Goal: Task Accomplishment & Management: Use online tool/utility

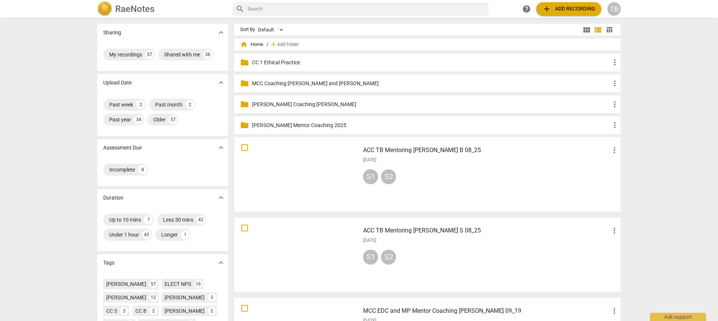
click at [391, 232] on h3 "ACC TB Mentoring [PERSON_NAME] S 08_25" at bounding box center [486, 230] width 247 height 9
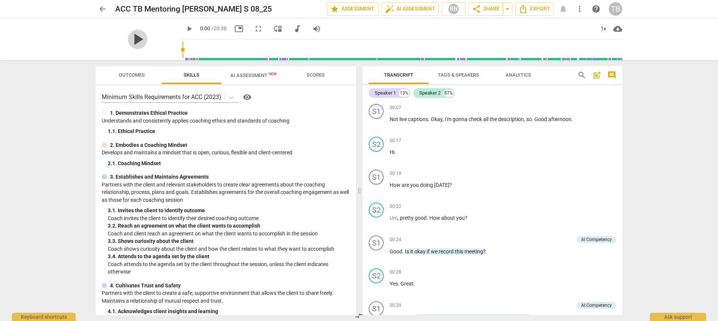
click at [129, 37] on span "play_arrow" at bounding box center [137, 39] width 19 height 19
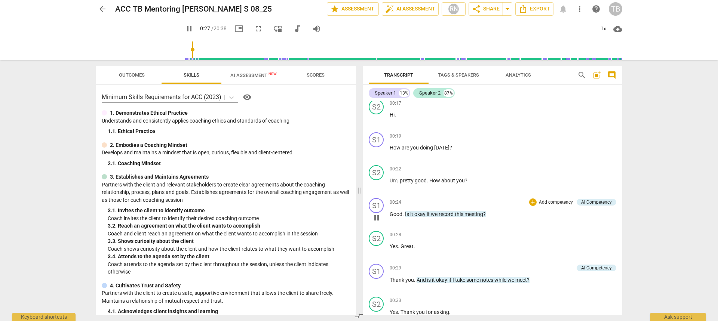
click at [551, 202] on p "Add competency" at bounding box center [556, 202] width 36 height 7
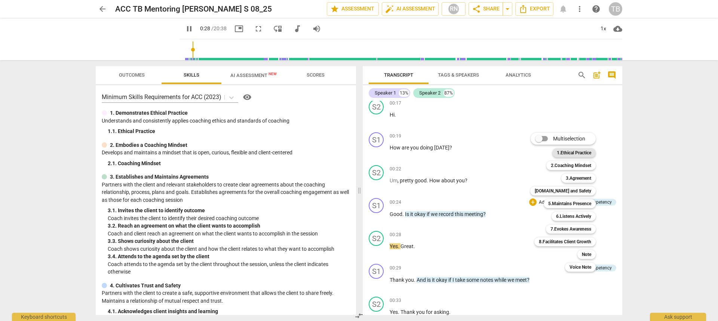
click at [571, 151] on b "1.Ethical Practice" at bounding box center [574, 152] width 34 height 9
type input "29"
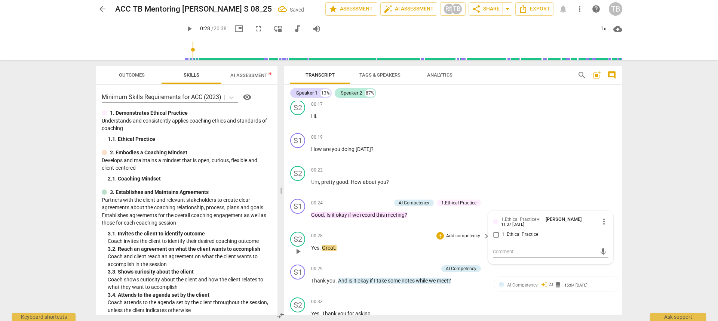
scroll to position [38, 0]
click at [494, 232] on input "1. Ethical Practice" at bounding box center [496, 234] width 12 height 9
checkbox input "true"
click at [185, 27] on span "play_arrow" at bounding box center [189, 28] width 9 height 9
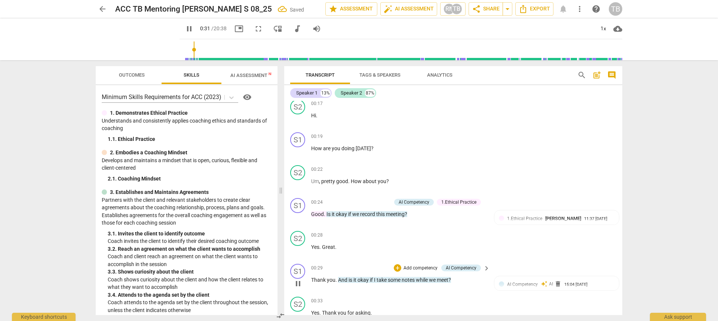
scroll to position [76, 0]
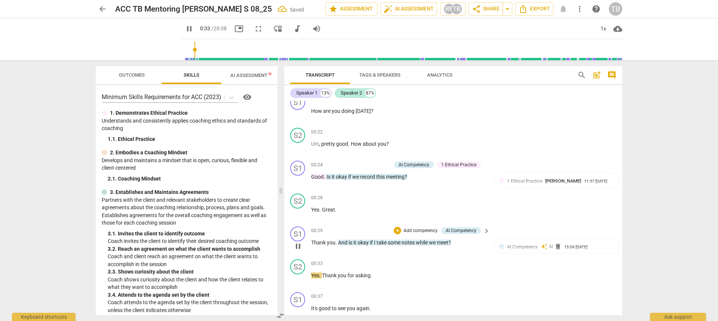
click at [408, 231] on p "Add competency" at bounding box center [421, 231] width 36 height 7
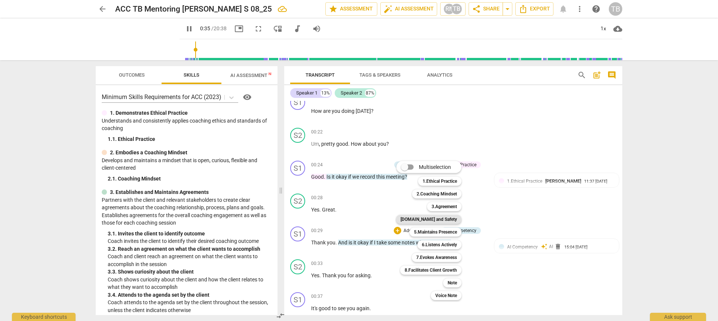
click at [443, 217] on b "[DOMAIN_NAME] and Safety" at bounding box center [429, 219] width 56 height 9
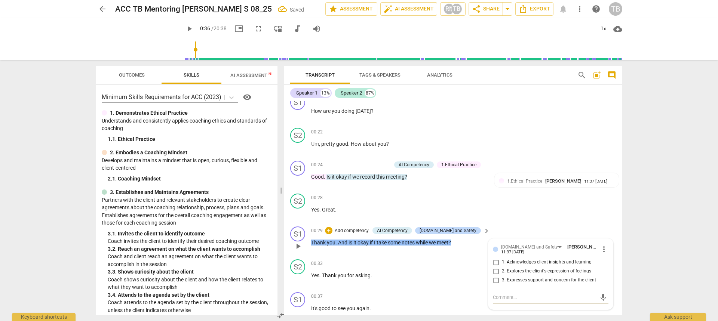
click at [370, 230] on p "Add competency" at bounding box center [352, 231] width 36 height 7
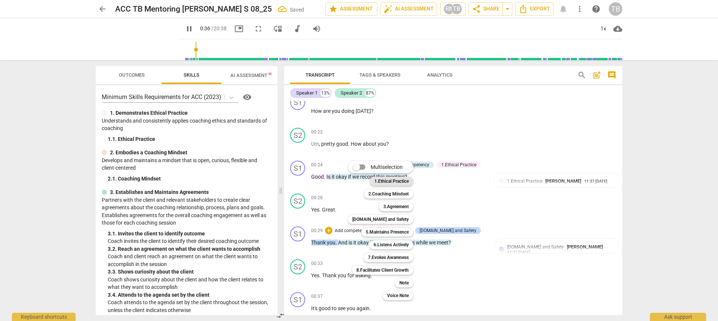
click at [393, 181] on b "1.Ethical Practice" at bounding box center [391, 181] width 34 height 9
type input "37"
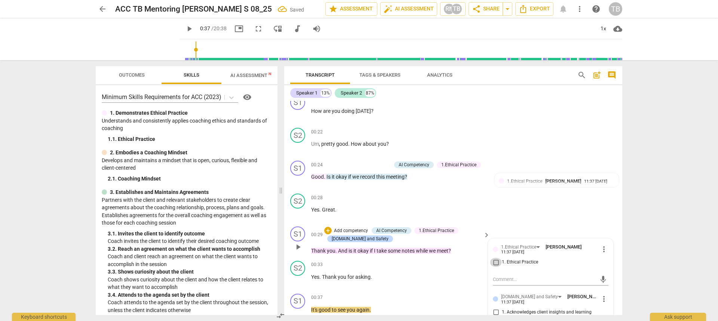
click at [497, 263] on input "1. Ethical Practice" at bounding box center [496, 262] width 12 height 9
checkbox input "true"
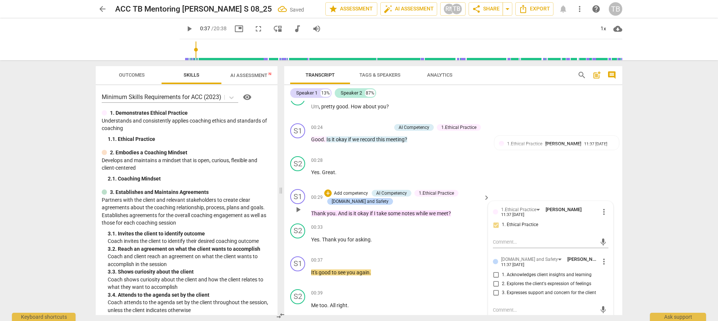
scroll to position [150, 0]
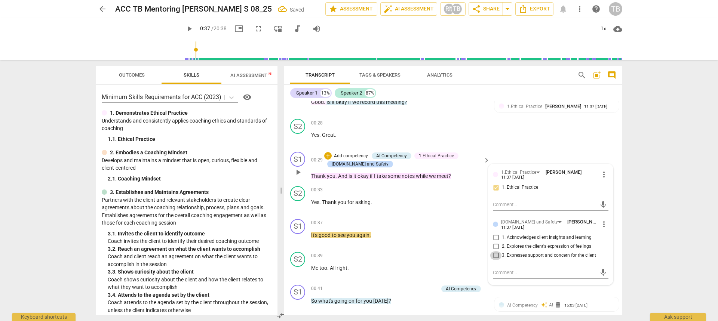
click at [491, 257] on input "3. Expresses support and concern for the client" at bounding box center [496, 255] width 12 height 9
checkbox input "true"
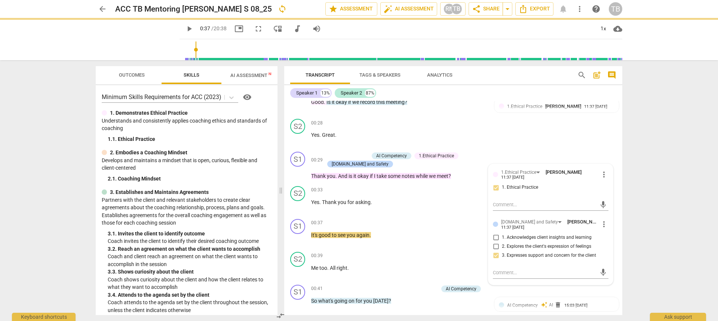
click at [185, 28] on span "play_arrow" at bounding box center [189, 28] width 9 height 9
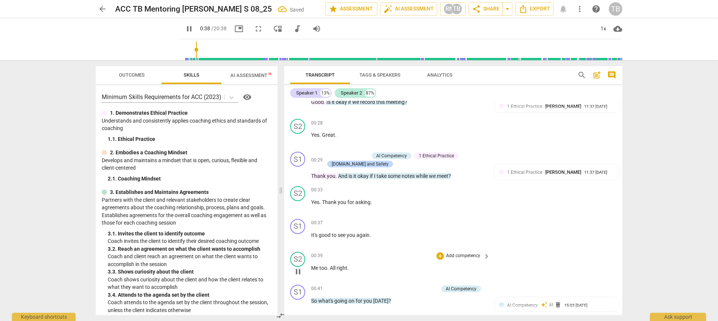
scroll to position [188, 0]
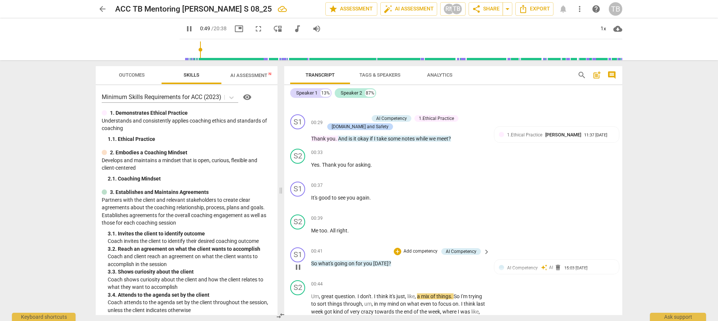
click at [419, 250] on p "Add competency" at bounding box center [421, 251] width 36 height 7
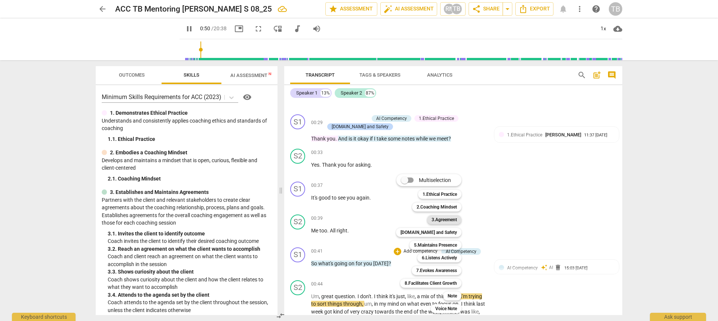
click at [446, 218] on b "3.Agreement" at bounding box center [444, 219] width 25 height 9
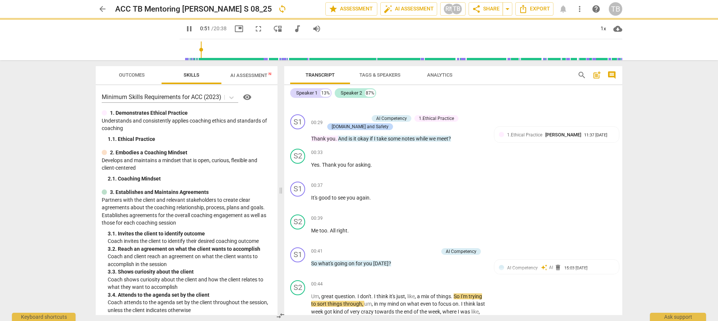
type input "51"
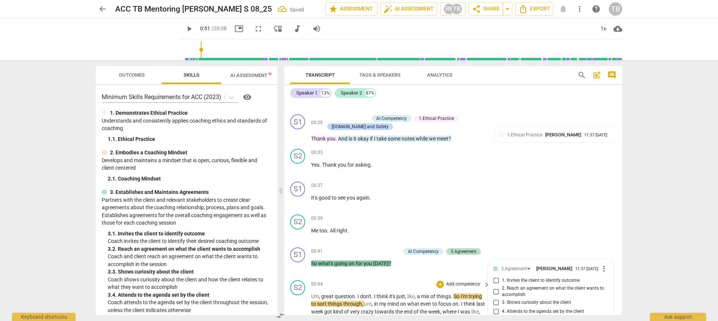
scroll to position [311, 0]
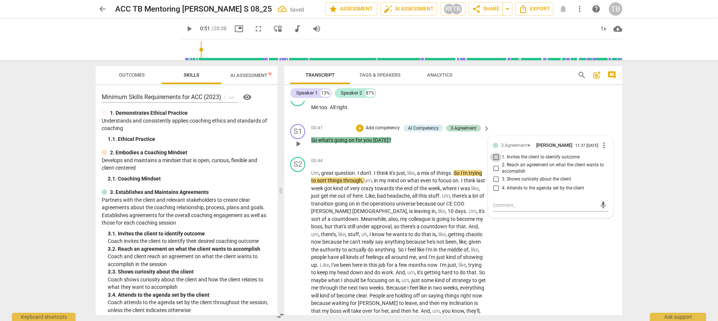
click at [491, 157] on input "1. Invites the client to identify outcome" at bounding box center [496, 157] width 12 height 9
click at [491, 160] on input "1. Invites the client to identify outcome" at bounding box center [496, 157] width 12 height 9
click at [496, 159] on input "1. Invites the client to identify outcome" at bounding box center [496, 157] width 12 height 9
checkbox input "false"
click at [495, 183] on input "3. Shows curiosity about the client" at bounding box center [496, 179] width 12 height 9
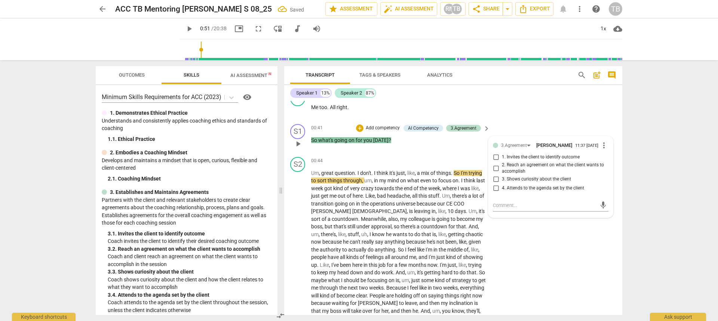
checkbox input "true"
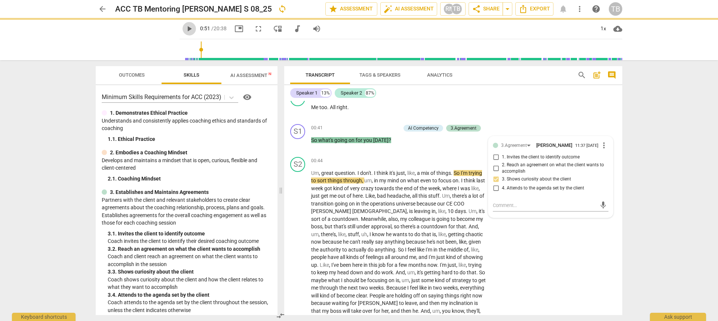
click at [185, 30] on span "play_arrow" at bounding box center [189, 28] width 9 height 9
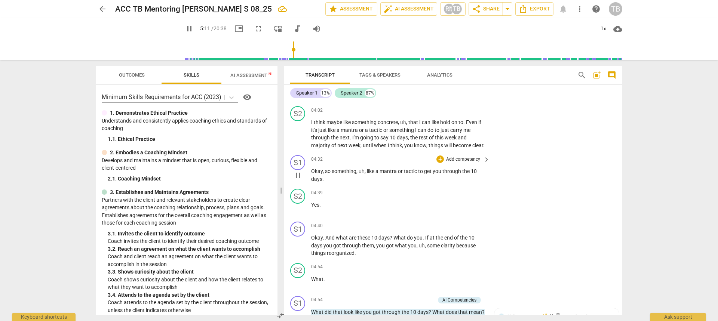
scroll to position [592, 0]
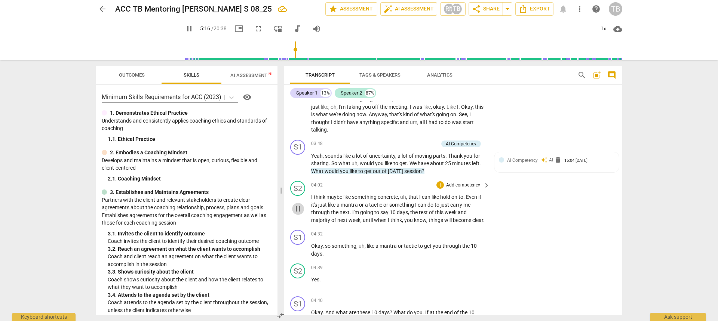
click at [298, 214] on span "pause" at bounding box center [298, 209] width 9 height 9
click at [298, 214] on span "play_arrow" at bounding box center [298, 209] width 9 height 9
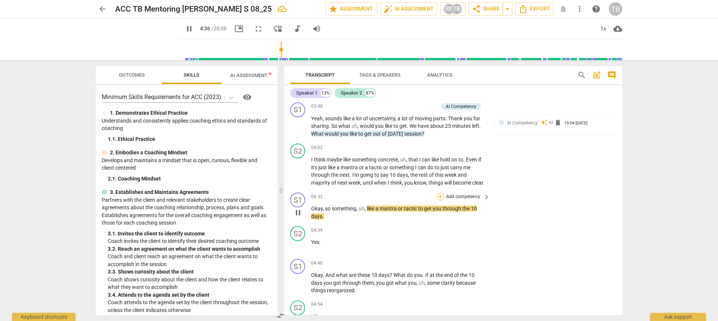
click at [438, 200] on div "+" at bounding box center [439, 196] width 7 height 7
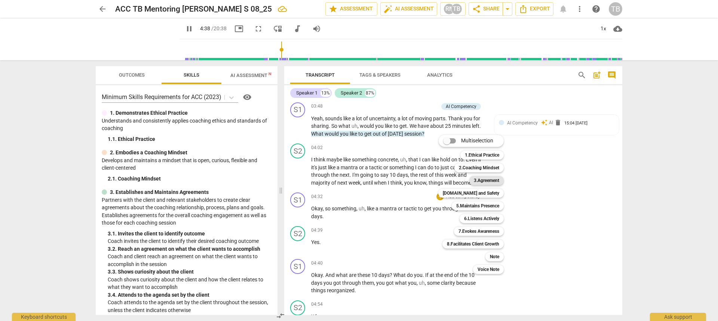
click at [483, 182] on b "3.Agreement" at bounding box center [486, 180] width 25 height 9
type input "279"
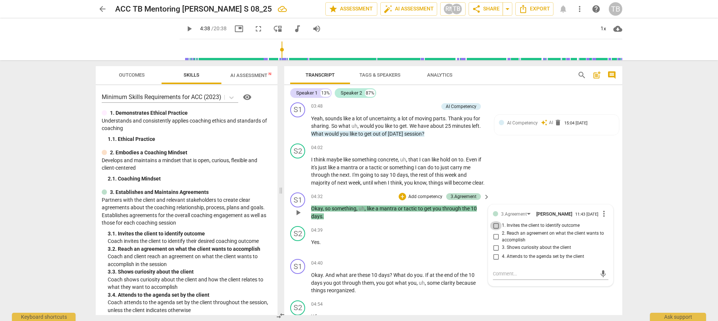
click at [495, 230] on input "1. Invites the client to identify outcome" at bounding box center [496, 225] width 12 height 9
checkbox input "true"
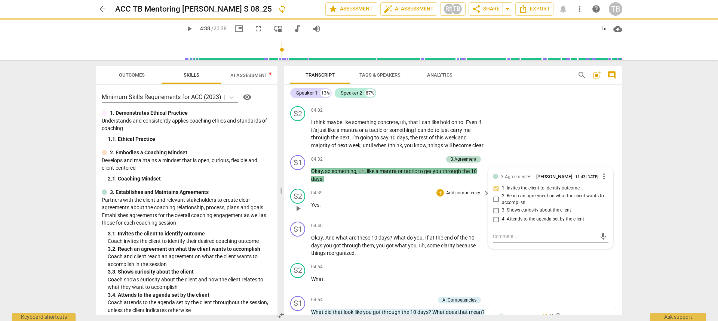
scroll to position [592, 0]
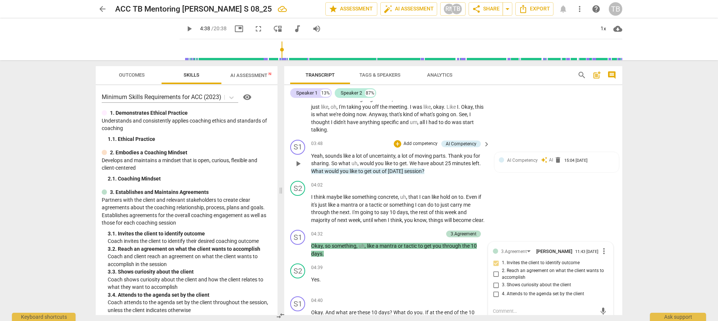
click at [416, 143] on p "Add competency" at bounding box center [421, 144] width 36 height 7
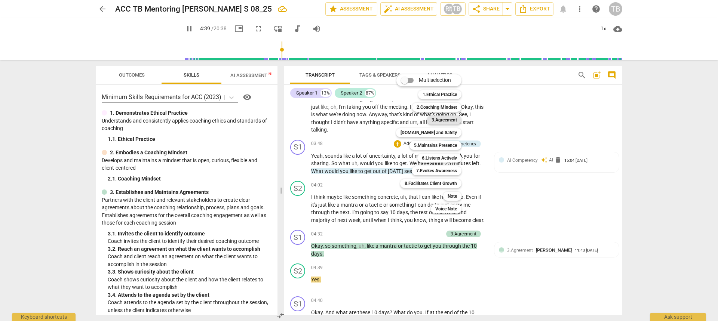
click at [439, 120] on b "3.Agreement" at bounding box center [444, 120] width 25 height 9
type input "280"
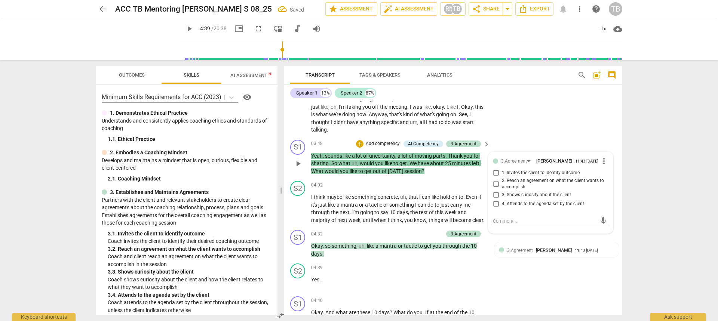
click at [511, 176] on span "1. Invites the client to identify outcome" at bounding box center [541, 173] width 78 height 7
click at [502, 176] on input "1. Invites the client to identify outcome" at bounding box center [496, 173] width 12 height 9
checkbox input "true"
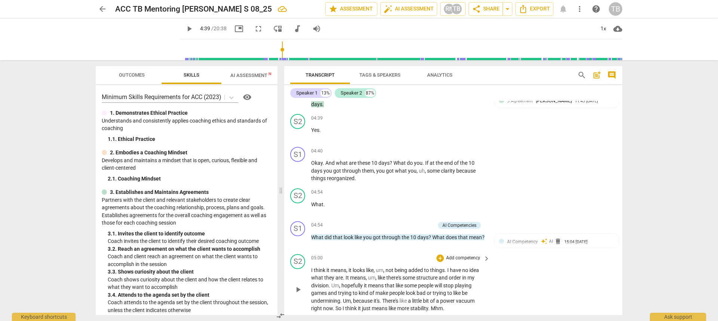
scroll to position [704, 0]
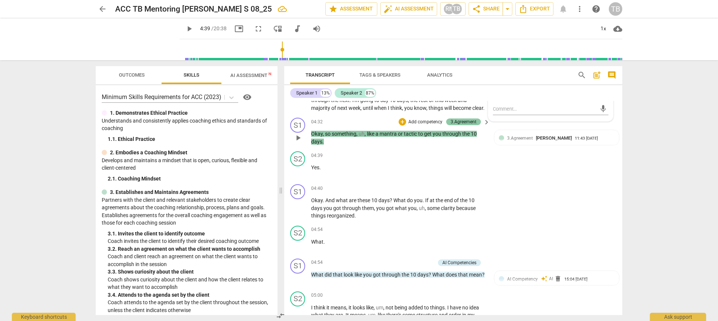
click at [454, 125] on div "3.Agreement" at bounding box center [464, 122] width 26 height 7
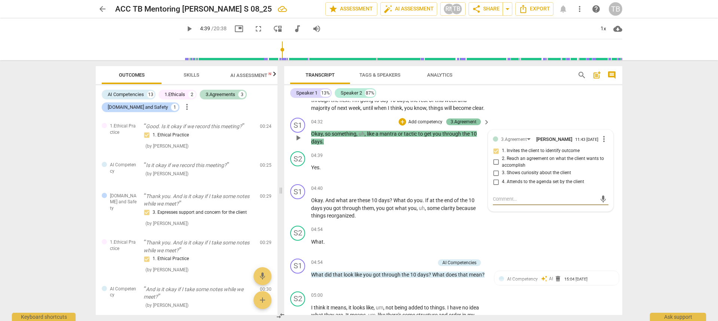
scroll to position [297, 0]
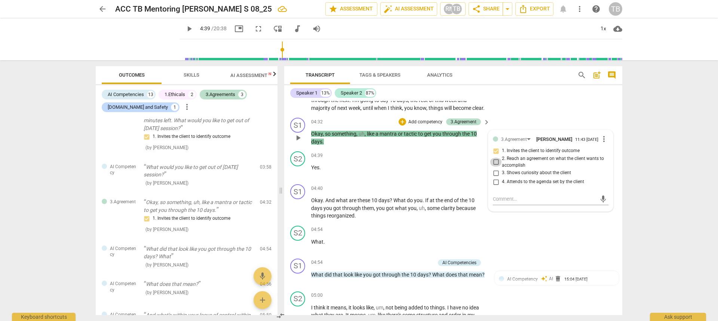
click at [498, 167] on input "2. Reach an agreement on what the client wants to accomplish" at bounding box center [496, 162] width 12 height 9
checkbox input "true"
click at [496, 156] on input "1. Invites the client to identify outcome" at bounding box center [496, 151] width 12 height 9
click at [494, 156] on input "1. Invites the client to identify outcome" at bounding box center [496, 151] width 12 height 9
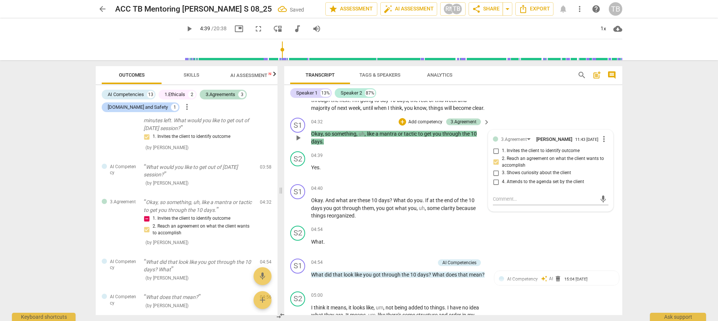
click at [494, 156] on input "1. Invites the client to identify outcome" at bounding box center [496, 151] width 12 height 9
checkbox input "true"
click at [185, 27] on span "play_arrow" at bounding box center [189, 28] width 9 height 9
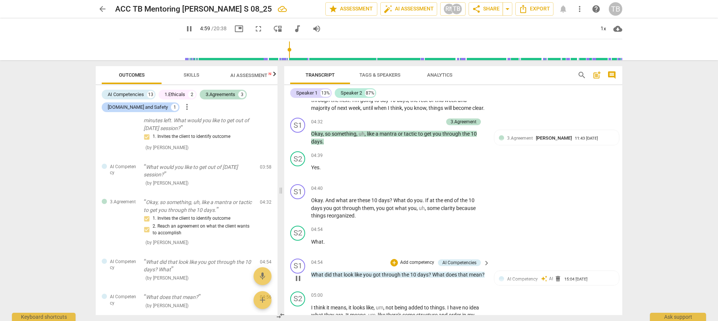
click at [428, 266] on p "Add competency" at bounding box center [417, 263] width 36 height 7
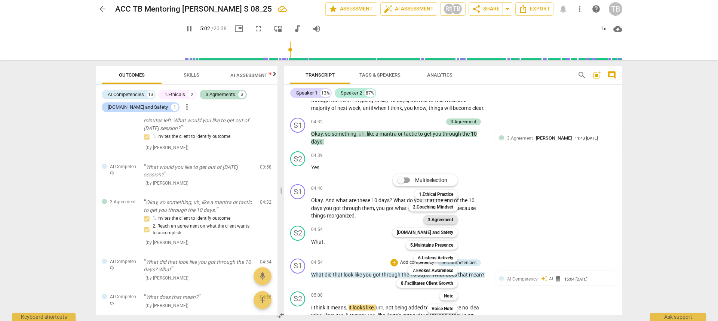
click at [439, 218] on b "3.Agreement" at bounding box center [440, 219] width 25 height 9
type input "302"
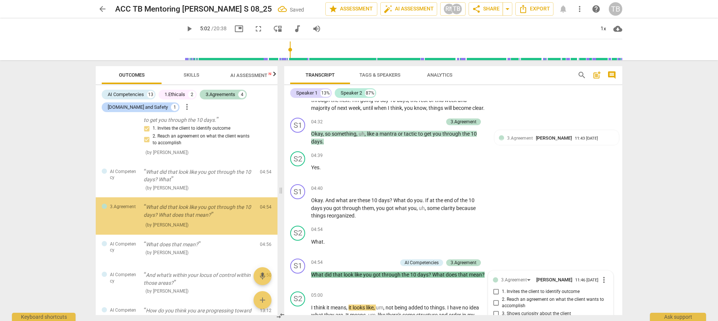
scroll to position [847, 0]
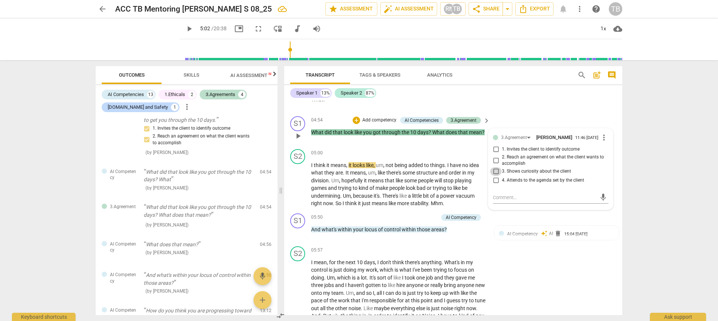
click at [495, 176] on input "3. Shows curiosity about the client" at bounding box center [496, 171] width 12 height 9
checkbox input "true"
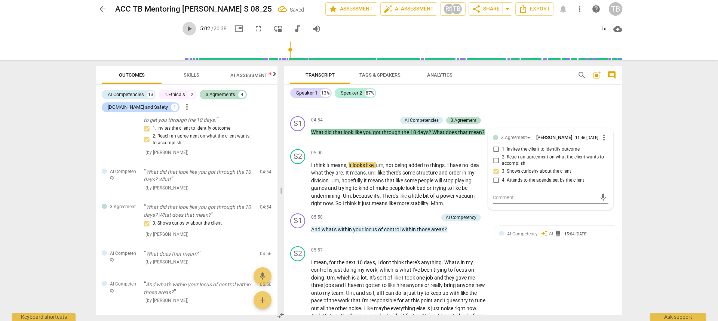
click at [185, 30] on span "play_arrow" at bounding box center [189, 28] width 9 height 9
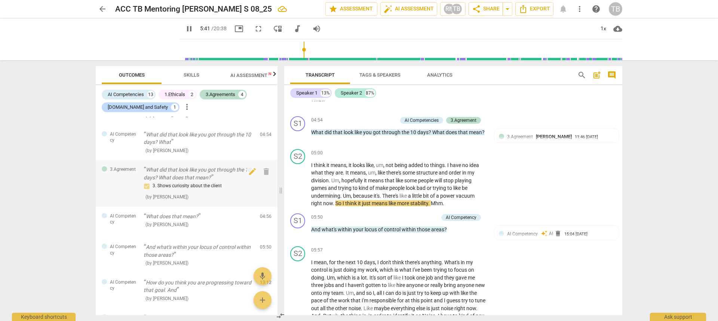
scroll to position [462, 0]
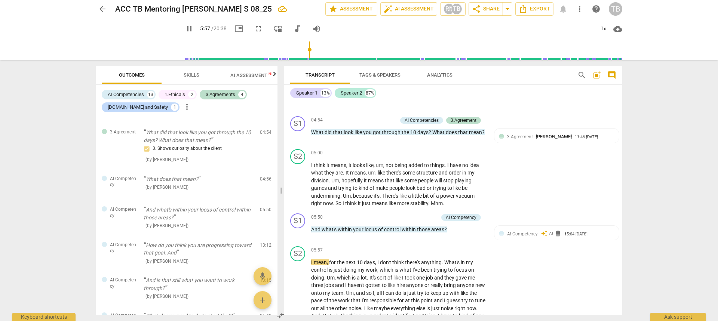
click at [187, 74] on span "Skills" at bounding box center [192, 75] width 16 height 6
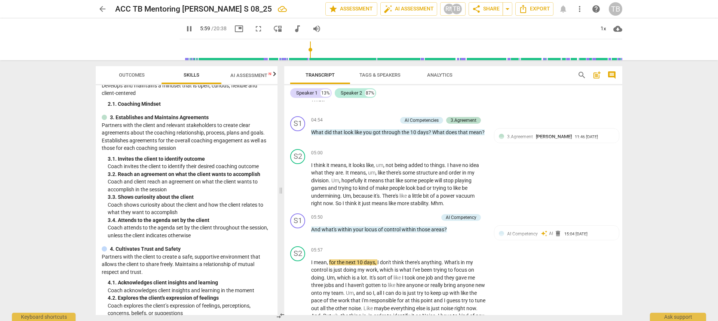
scroll to position [150, 0]
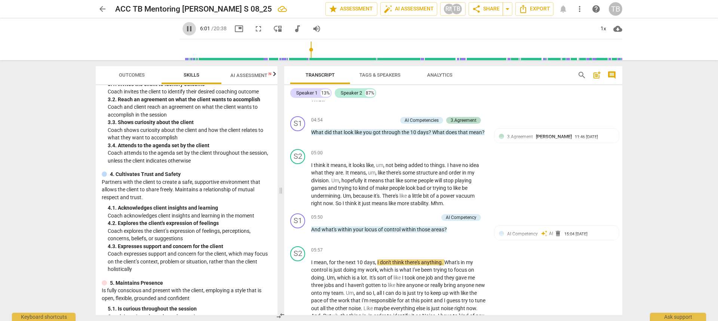
click at [185, 28] on span "pause" at bounding box center [189, 28] width 9 height 9
type input "361"
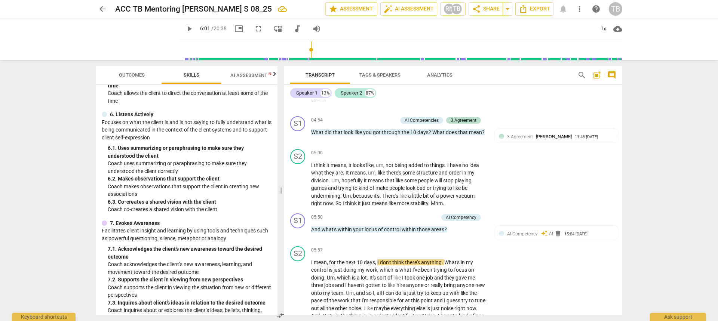
scroll to position [449, 0]
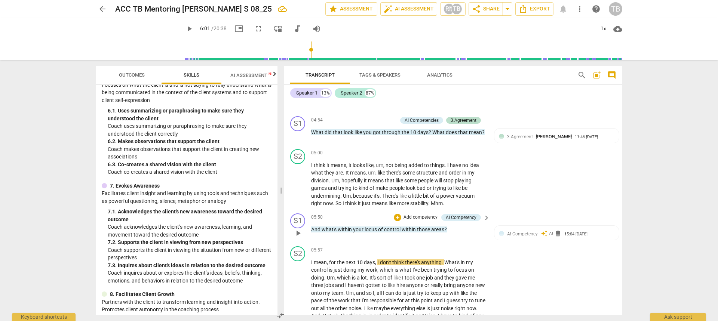
click at [405, 221] on p "Add competency" at bounding box center [421, 217] width 36 height 7
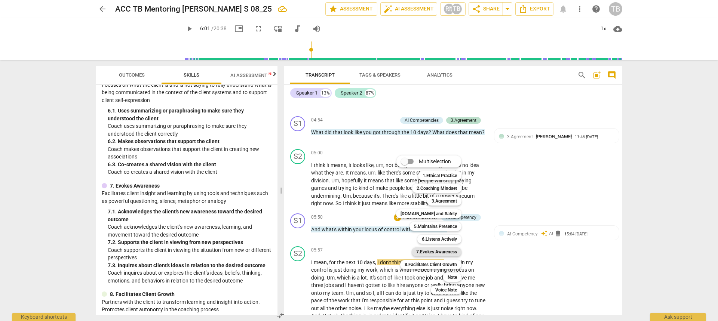
click at [425, 254] on b "7.Evokes Awareness" at bounding box center [436, 252] width 41 height 9
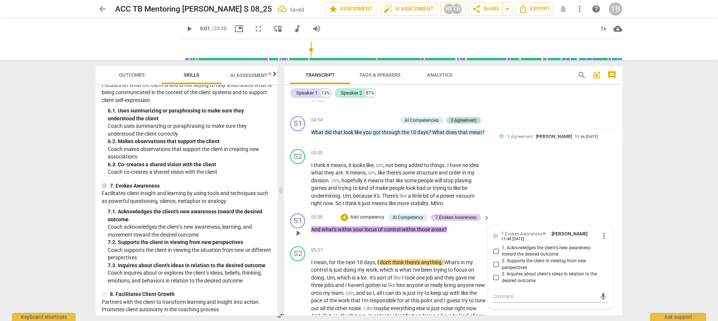
click at [507, 284] on span "3. Inquires about client's ideas in relation to the desired outcome" at bounding box center [554, 277] width 104 height 13
click at [502, 282] on input "3. Inquires about client's ideas in relation to the desired outcome" at bounding box center [496, 277] width 12 height 9
checkbox input "true"
click at [185, 27] on span "play_arrow" at bounding box center [189, 28] width 9 height 9
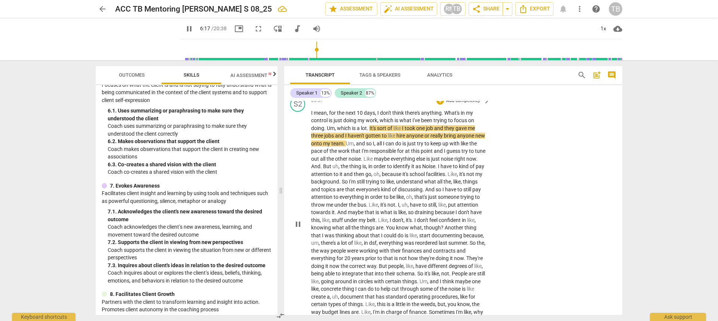
scroll to position [1034, 0]
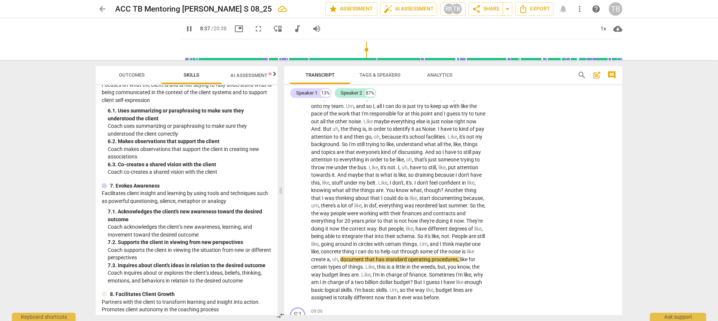
click at [185, 31] on span "pause" at bounding box center [189, 28] width 9 height 9
click at [185, 27] on span "play_arrow" at bounding box center [189, 28] width 9 height 9
drag, startPoint x: 363, startPoint y: 50, endPoint x: 356, endPoint y: 50, distance: 7.1
click at [356, 50] on input "range" at bounding box center [403, 50] width 440 height 24
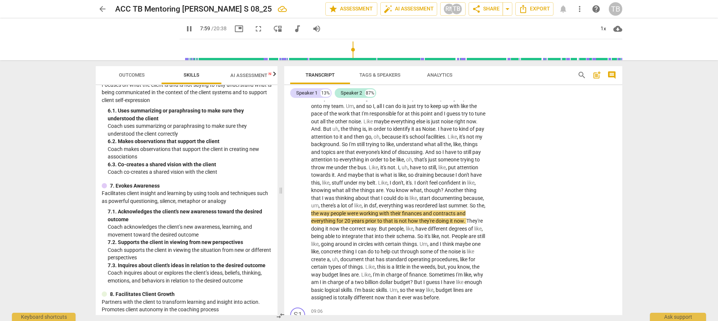
drag, startPoint x: 356, startPoint y: 50, endPoint x: 347, endPoint y: 51, distance: 9.0
click at [347, 51] on input "range" at bounding box center [403, 50] width 440 height 24
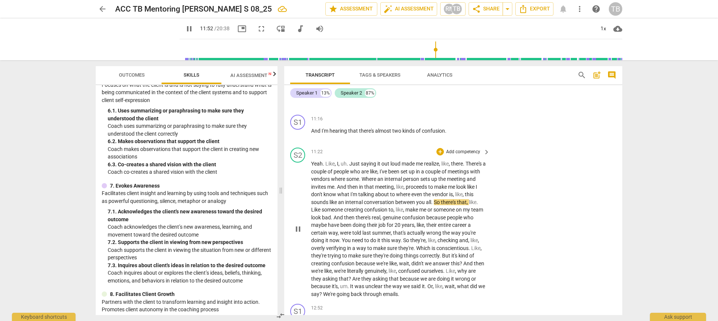
scroll to position [1467, 0]
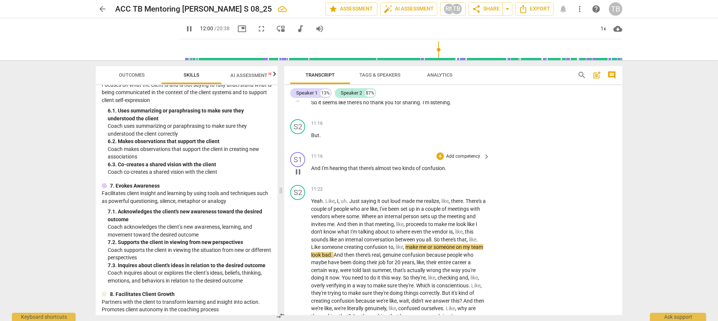
click at [457, 160] on p "Add competency" at bounding box center [463, 156] width 36 height 7
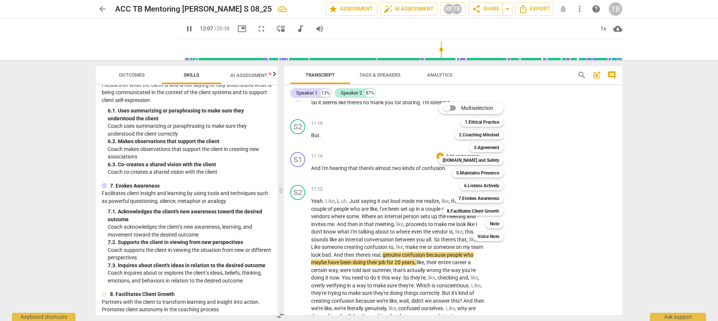
drag, startPoint x: 275, startPoint y: 239, endPoint x: 272, endPoint y: 187, distance: 52.4
click at [272, 187] on div at bounding box center [359, 160] width 718 height 321
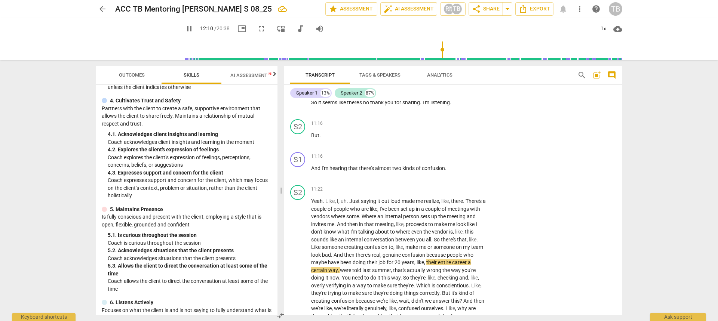
scroll to position [197, 0]
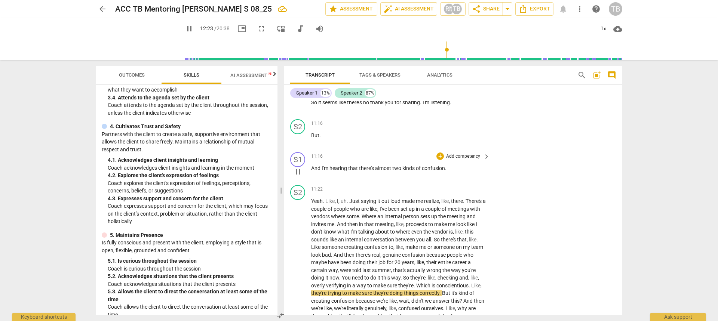
click at [459, 160] on p "Add competency" at bounding box center [463, 156] width 36 height 7
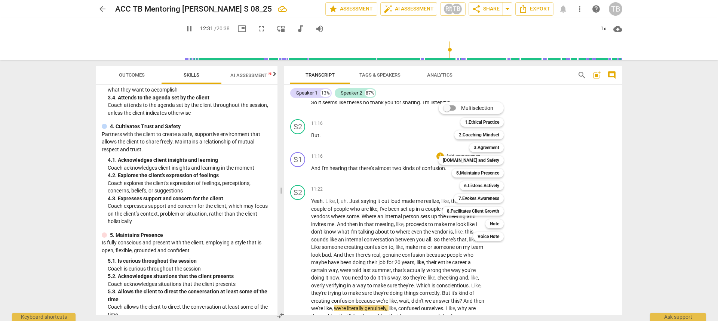
scroll to position [1687, 0]
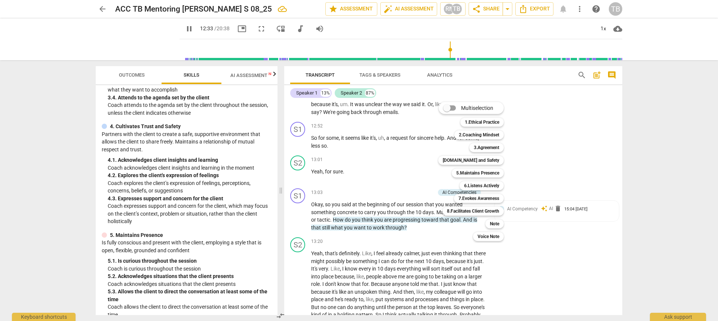
click at [600, 205] on div at bounding box center [359, 160] width 718 height 321
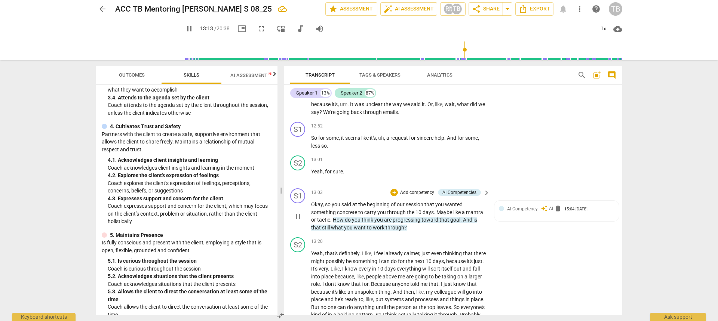
click at [408, 196] on p "Add competency" at bounding box center [417, 193] width 36 height 7
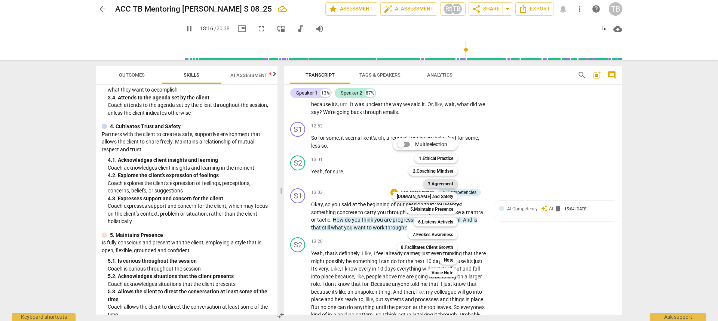
click at [443, 181] on b "3.Agreement" at bounding box center [440, 184] width 25 height 9
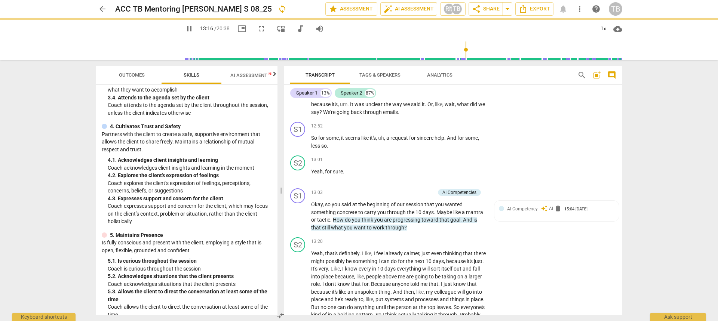
type input "797"
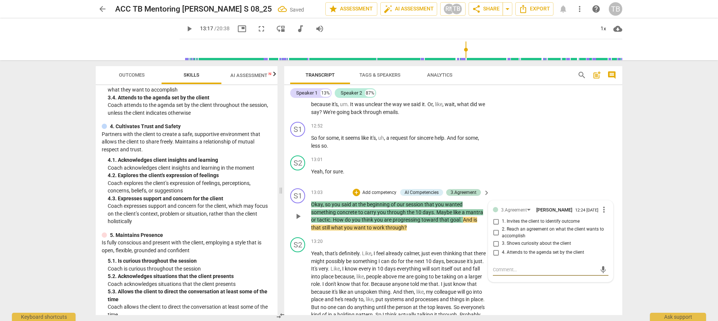
click at [496, 257] on input "4. Attends to the agenda set by the client" at bounding box center [496, 252] width 12 height 9
checkbox input "true"
click at [494, 226] on input "1. Invites the client to identify outcome" at bounding box center [496, 221] width 12 height 9
checkbox input "true"
click at [454, 130] on p "Add competency" at bounding box center [463, 126] width 36 height 7
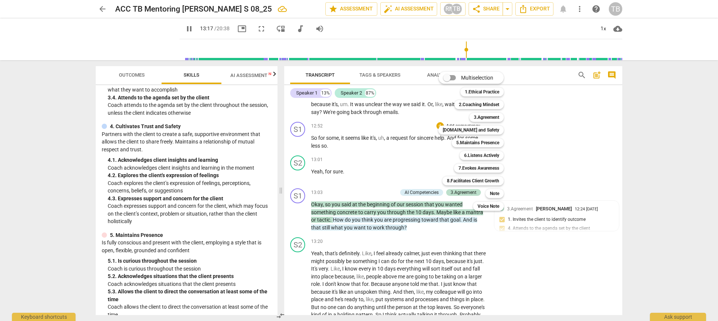
click at [475, 138] on div "5.Maintains Presence 5" at bounding box center [482, 143] width 66 height 13
click at [478, 140] on b "5.Maintains Presence" at bounding box center [477, 142] width 43 height 9
type input "799"
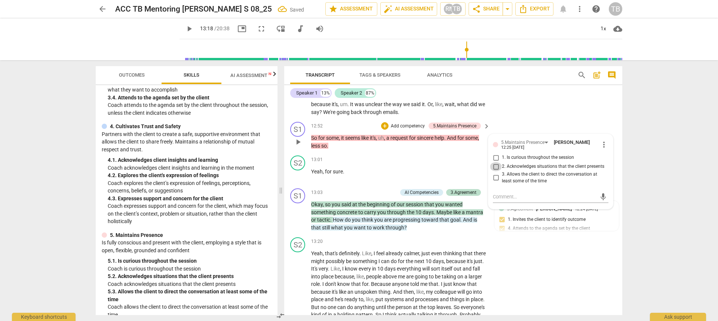
click at [495, 171] on input "2. Acknowledges situations that the client presents" at bounding box center [496, 166] width 12 height 9
checkbox input "true"
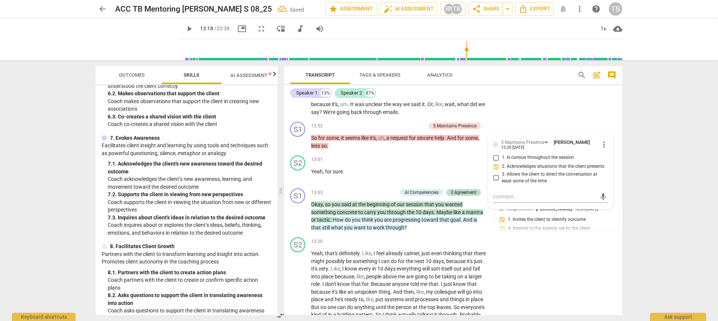
scroll to position [525, 0]
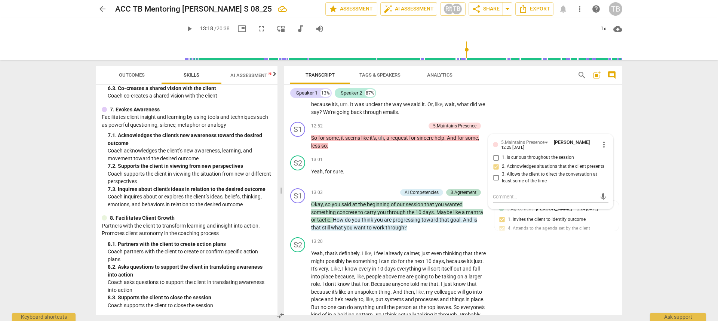
click at [185, 29] on span "play_arrow" at bounding box center [189, 28] width 9 height 9
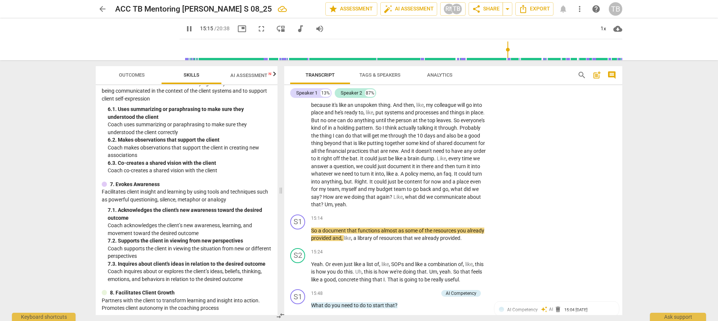
scroll to position [413, 0]
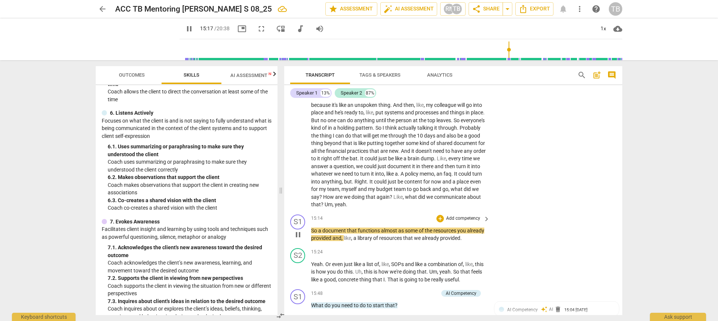
click at [468, 222] on p "Add competency" at bounding box center [463, 218] width 36 height 7
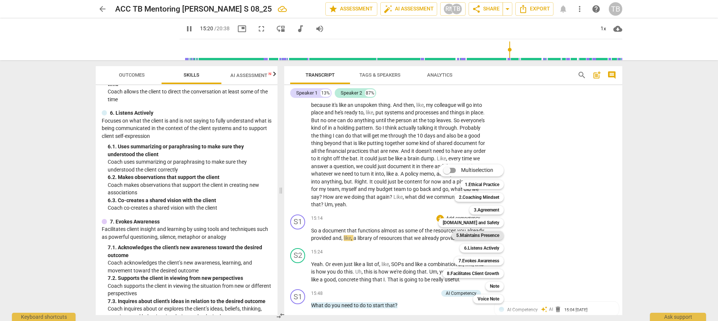
click at [482, 233] on b "5.Maintains Presence" at bounding box center [477, 235] width 43 height 9
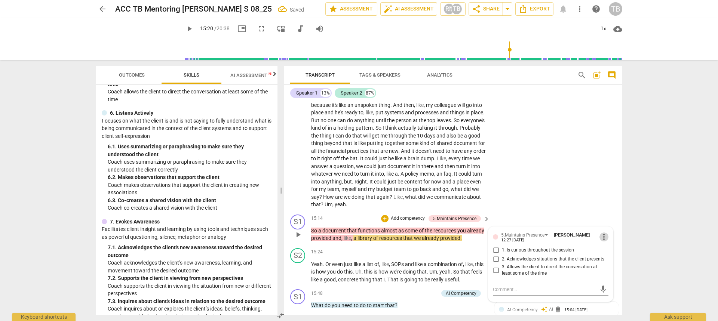
click at [605, 242] on span "more_vert" at bounding box center [604, 237] width 9 height 9
click at [605, 264] on li "Delete" at bounding box center [610, 267] width 26 height 14
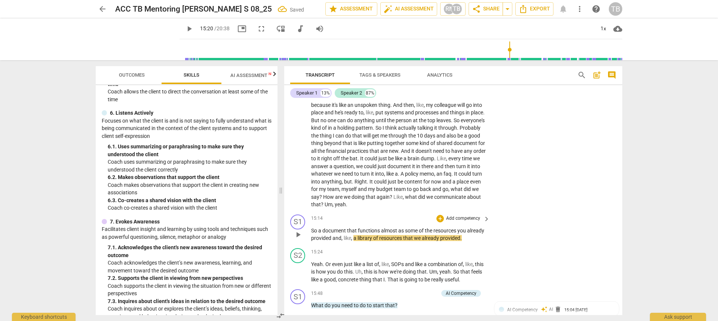
click at [457, 222] on p "Add competency" at bounding box center [463, 218] width 36 height 7
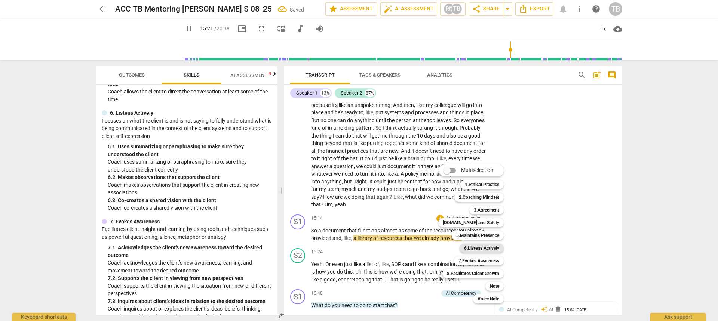
click at [483, 247] on b "6.Listens Actively" at bounding box center [481, 248] width 35 height 9
type input "922"
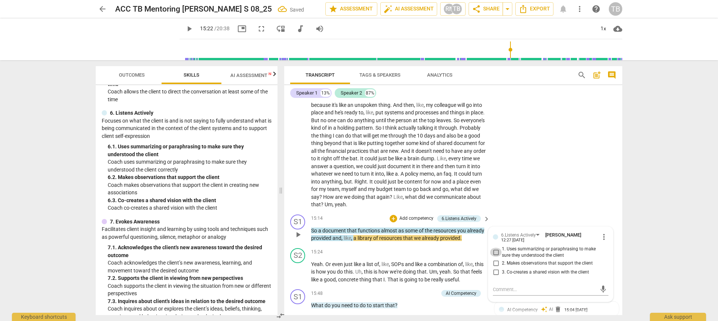
click at [496, 257] on input "1. Uses summarizing or paraphrasing to make sure they understood the client" at bounding box center [496, 252] width 12 height 9
checkbox input "true"
click at [185, 29] on span "play_arrow" at bounding box center [189, 28] width 9 height 9
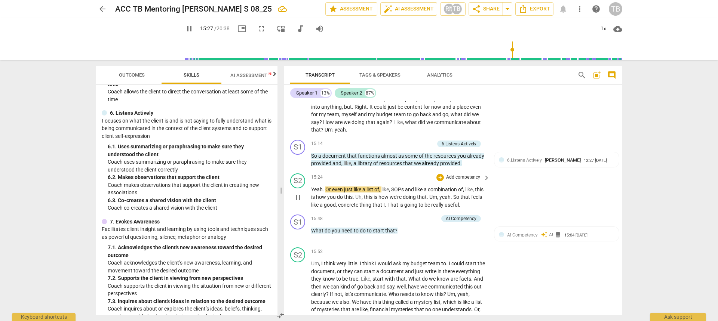
scroll to position [1986, 0]
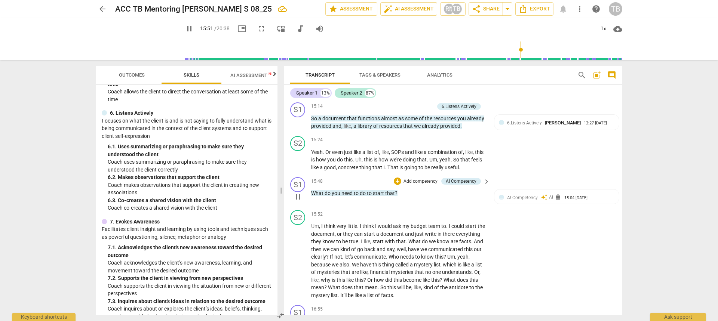
click at [414, 185] on p "Add competency" at bounding box center [421, 181] width 36 height 7
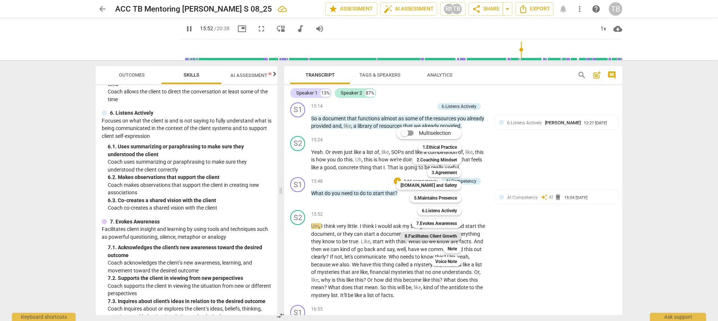
click at [440, 237] on b "8.Facilitates Client Growth" at bounding box center [431, 236] width 52 height 9
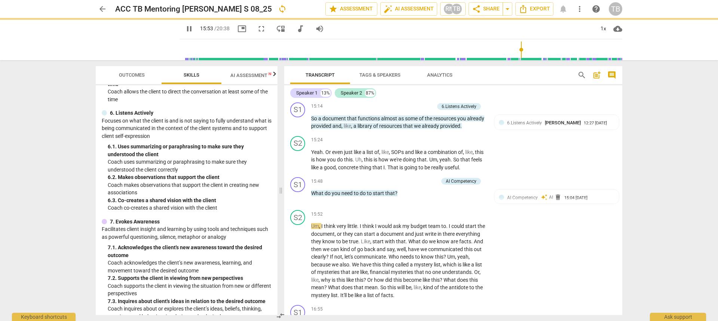
type input "953"
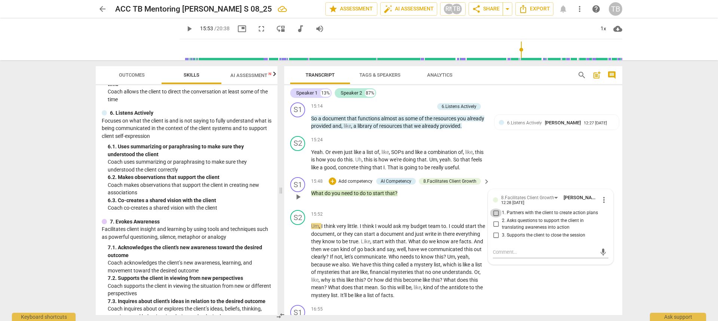
click at [497, 218] on input "1. Partners with the client to create action plans" at bounding box center [496, 213] width 12 height 9
checkbox input "true"
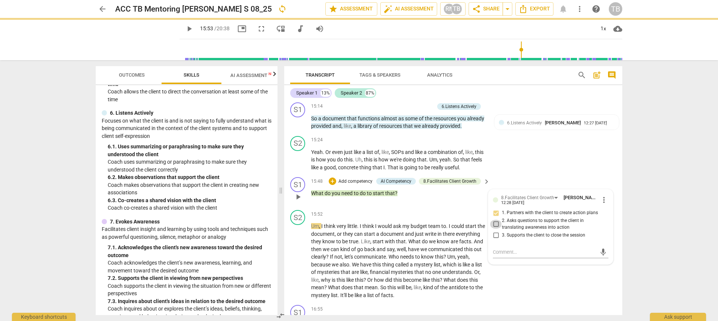
click at [494, 229] on input "2. Asks questions to support the client in translating awareness into action" at bounding box center [496, 224] width 12 height 9
checkbox input "true"
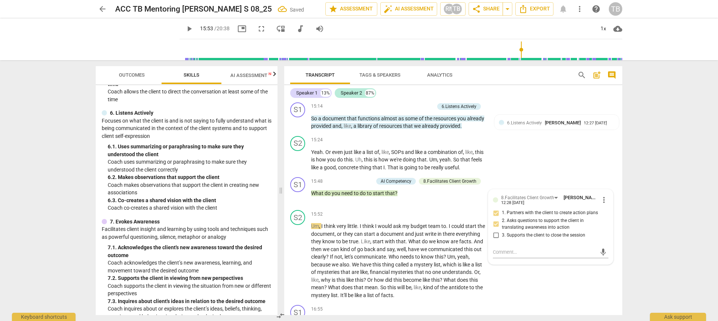
click at [185, 25] on span "play_arrow" at bounding box center [189, 28] width 9 height 9
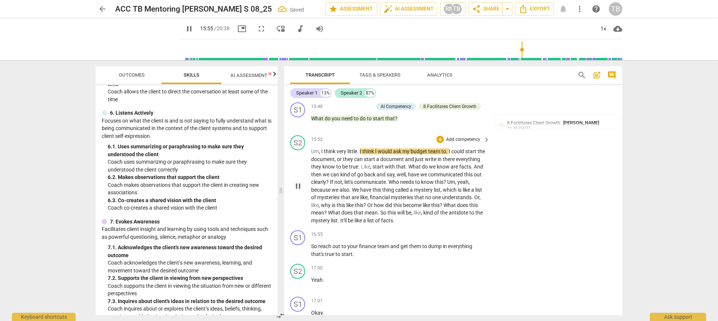
scroll to position [2098, 0]
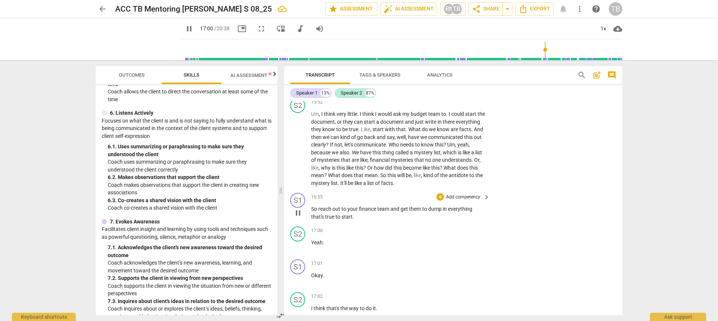
click at [465, 201] on p "Add competency" at bounding box center [463, 197] width 36 height 7
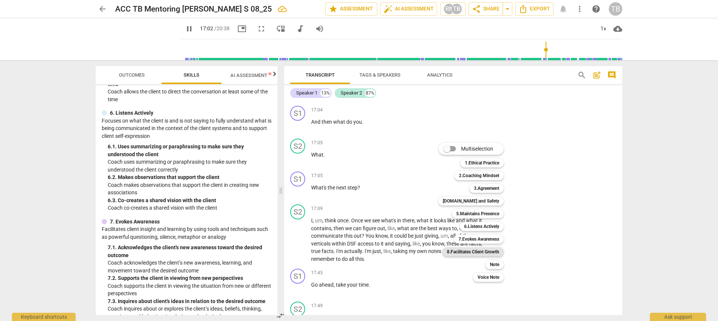
click at [466, 250] on b "8.Facilitates Client Growth" at bounding box center [473, 252] width 52 height 9
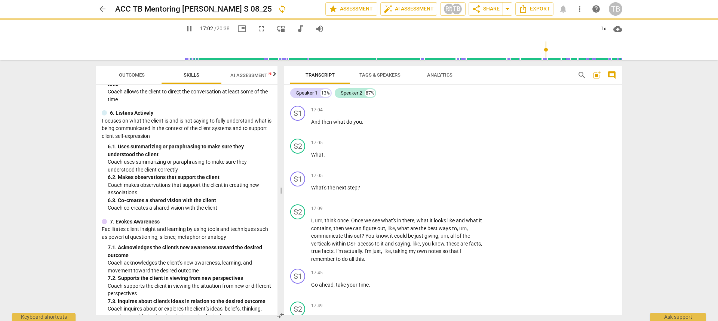
type input "1023"
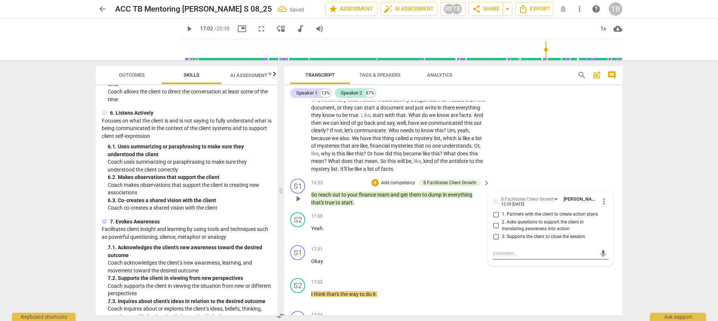
click at [494, 219] on input "1. Partners with the client to create action plans" at bounding box center [496, 214] width 12 height 9
checkbox input "true"
click at [185, 28] on span "play_arrow" at bounding box center [189, 28] width 9 height 9
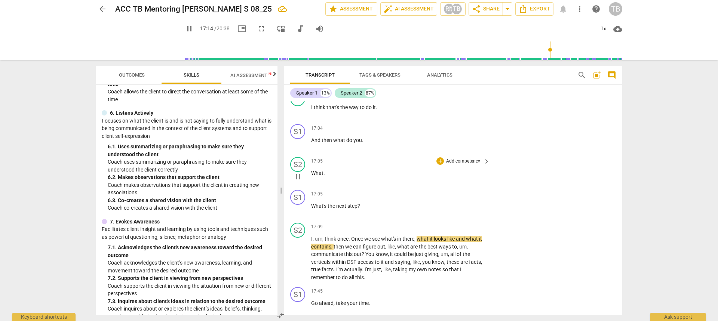
scroll to position [2337, 0]
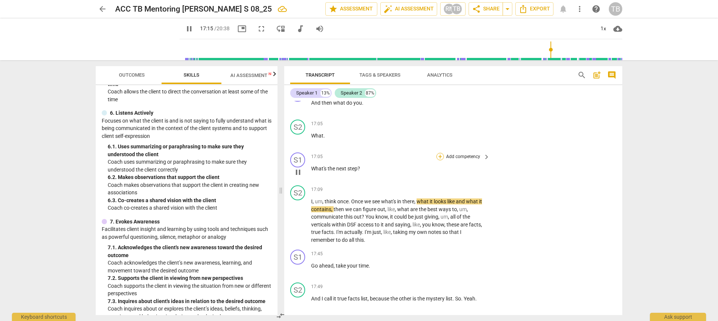
click at [441, 160] on div "+" at bounding box center [439, 156] width 7 height 7
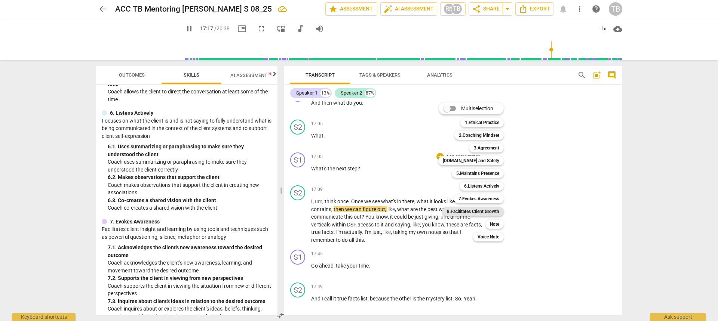
click at [479, 212] on b "8.Facilitates Client Growth" at bounding box center [473, 211] width 52 height 9
type input "1038"
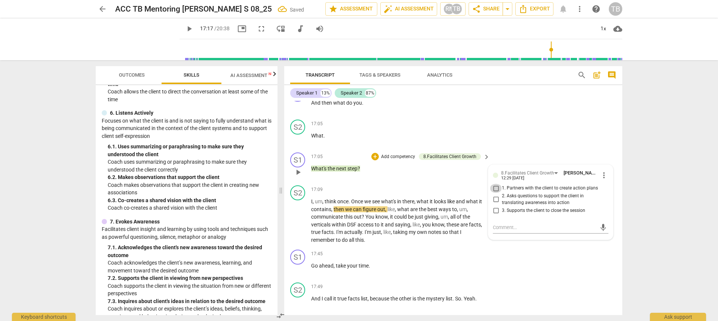
click at [494, 193] on input "1. Partners with the client to create action plans" at bounding box center [496, 188] width 12 height 9
checkbox input "true"
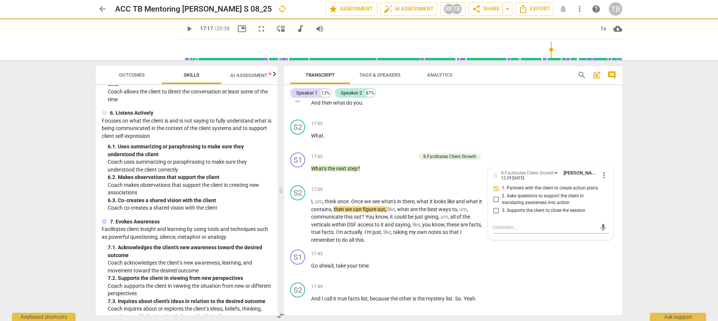
click at [185, 30] on span "play_arrow" at bounding box center [189, 28] width 9 height 9
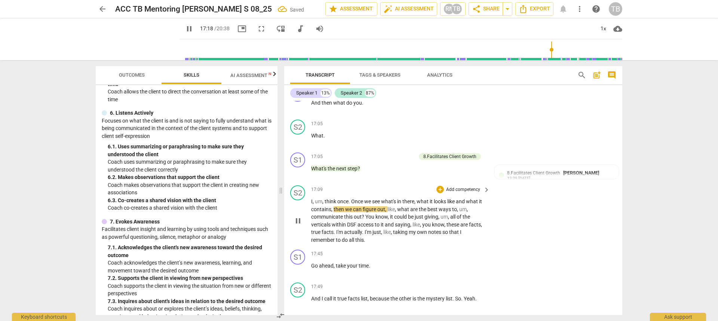
scroll to position [2412, 0]
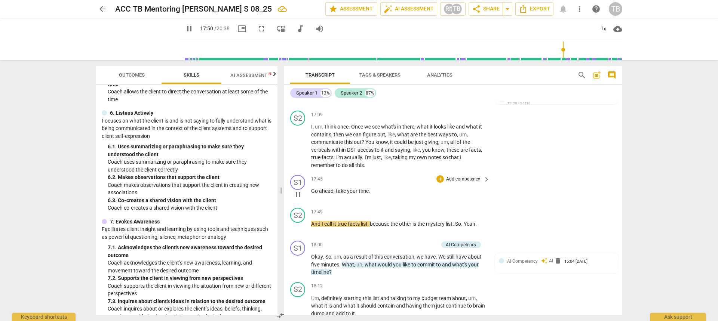
click at [445, 183] on p "Add competency" at bounding box center [463, 179] width 36 height 7
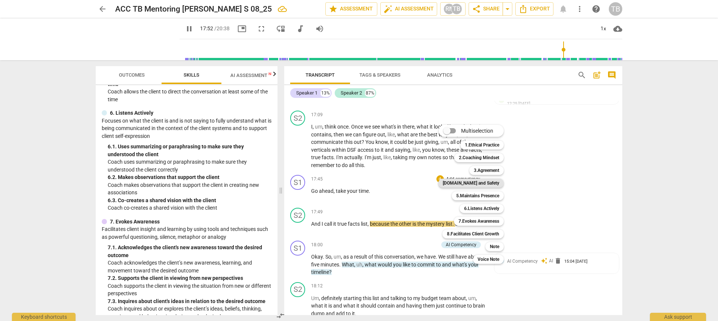
click at [484, 184] on b "[DOMAIN_NAME] and Safety" at bounding box center [471, 183] width 56 height 9
type input "1073"
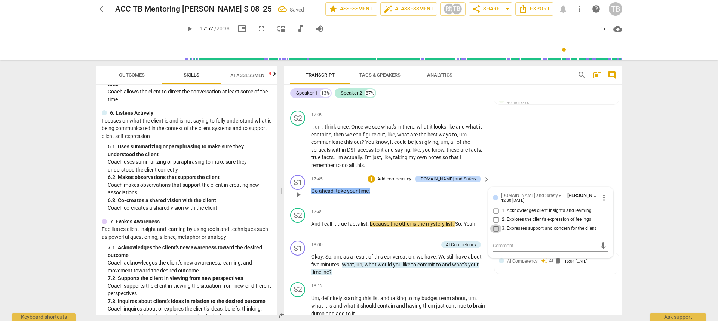
click at [494, 233] on input "3. Expresses support and concern for the client" at bounding box center [496, 228] width 12 height 9
checkbox input "true"
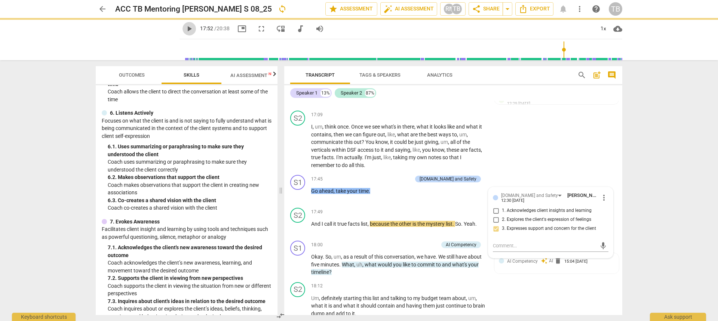
click at [185, 30] on span "play_arrow" at bounding box center [189, 28] width 9 height 9
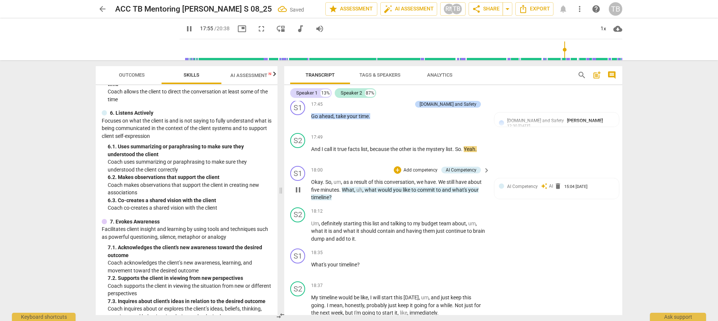
scroll to position [2524, 0]
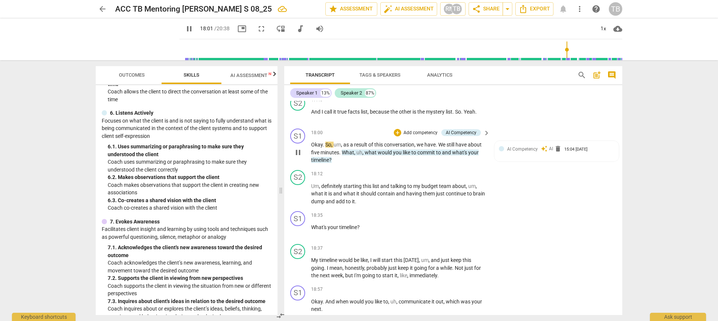
click at [420, 137] on p "Add competency" at bounding box center [421, 133] width 36 height 7
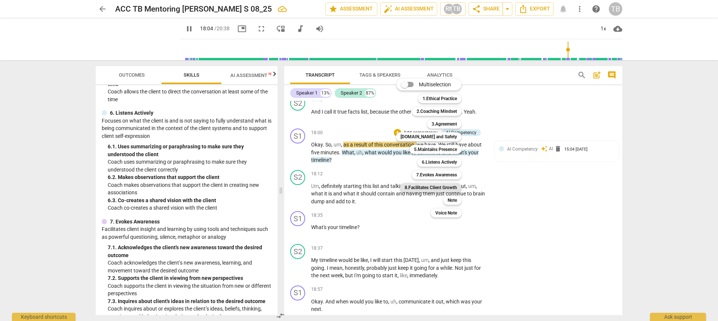
click at [432, 188] on b "8.Facilitates Client Growth" at bounding box center [431, 187] width 52 height 9
type input "1084"
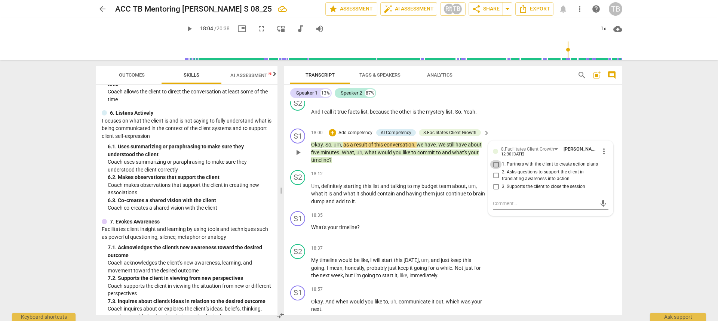
click at [497, 169] on input "1. Partners with the client to create action plans" at bounding box center [496, 164] width 12 height 9
checkbox input "true"
click at [185, 25] on span "play_arrow" at bounding box center [189, 28] width 9 height 9
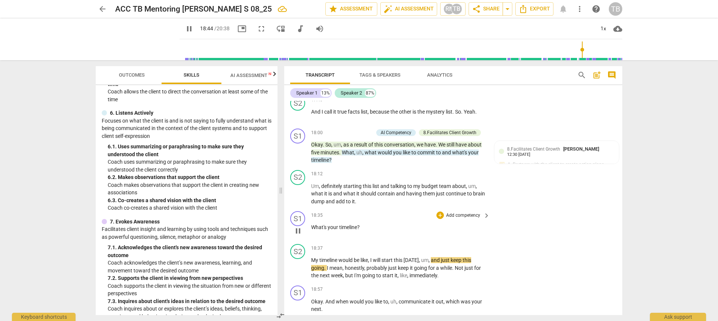
click at [453, 219] on p "Add competency" at bounding box center [463, 215] width 36 height 7
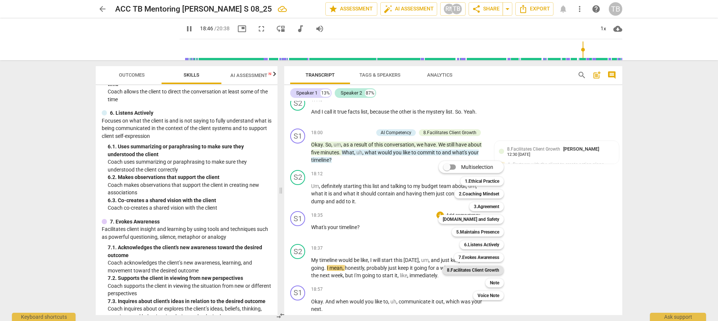
click at [486, 269] on b "8.Facilitates Client Growth" at bounding box center [473, 270] width 52 height 9
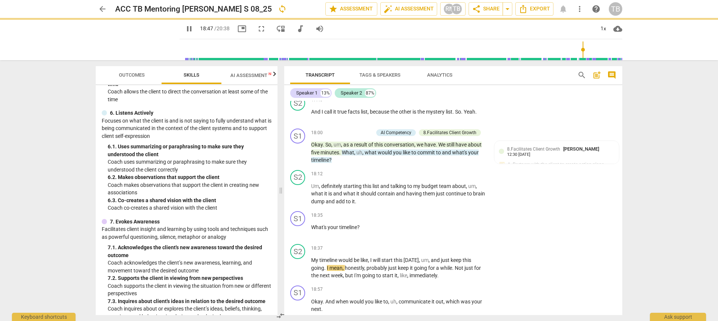
type input "1127"
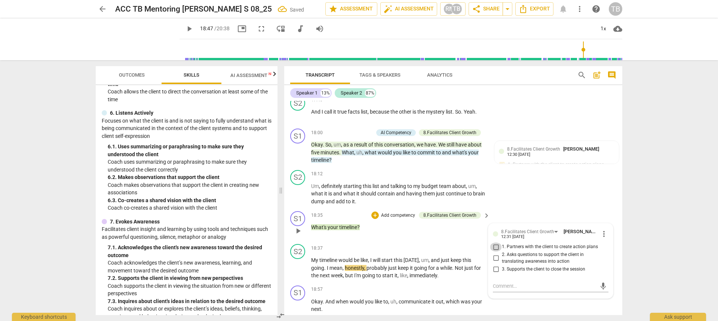
click at [493, 252] on input "1. Partners with the client to create action plans" at bounding box center [496, 247] width 12 height 9
checkbox input "true"
click at [185, 30] on span "play_arrow" at bounding box center [189, 28] width 9 height 9
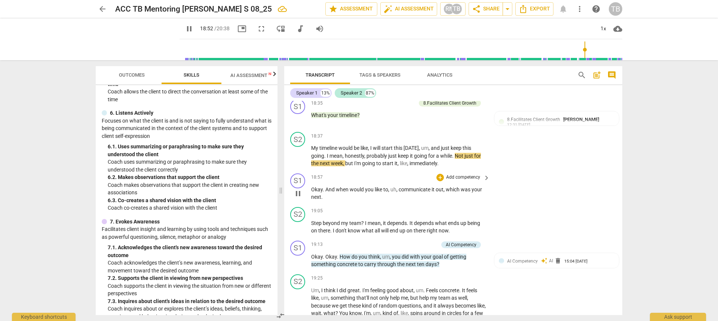
scroll to position [2673, 0]
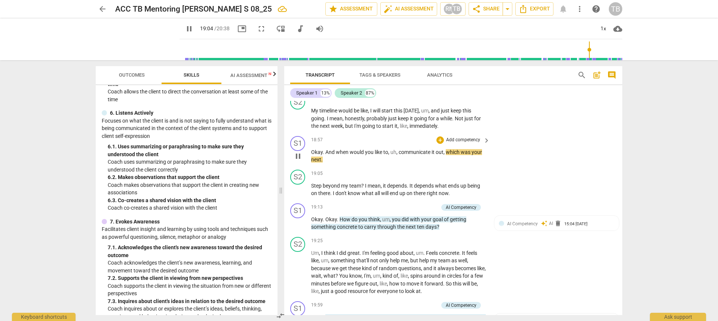
click at [468, 144] on p "Add competency" at bounding box center [463, 140] width 36 height 7
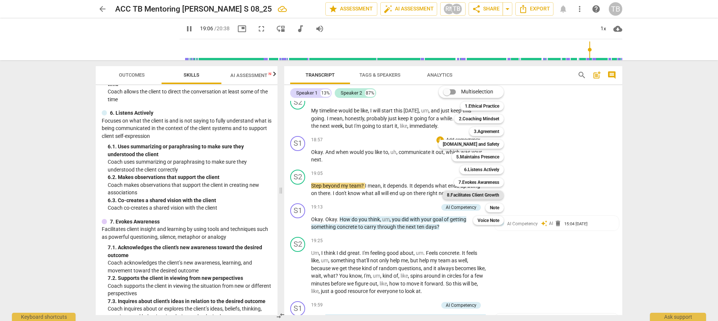
click at [480, 197] on b "8.Facilitates Client Growth" at bounding box center [473, 195] width 52 height 9
type input "1146"
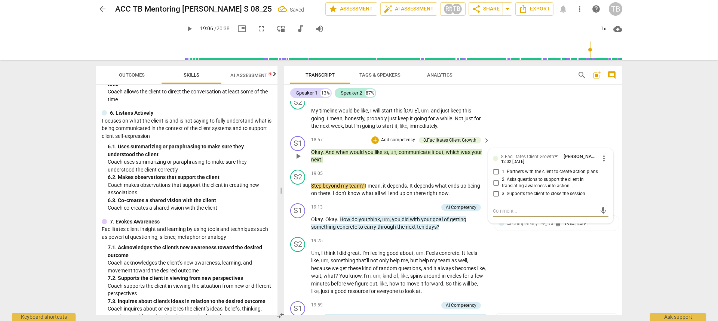
click at [495, 177] on input "1. Partners with the client to create action plans" at bounding box center [496, 172] width 12 height 9
checkbox input "true"
click at [185, 27] on span "play_arrow" at bounding box center [189, 28] width 9 height 9
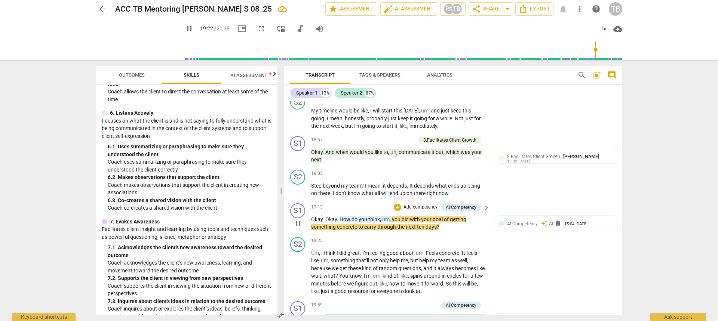
click at [425, 211] on p "Add competency" at bounding box center [421, 207] width 36 height 7
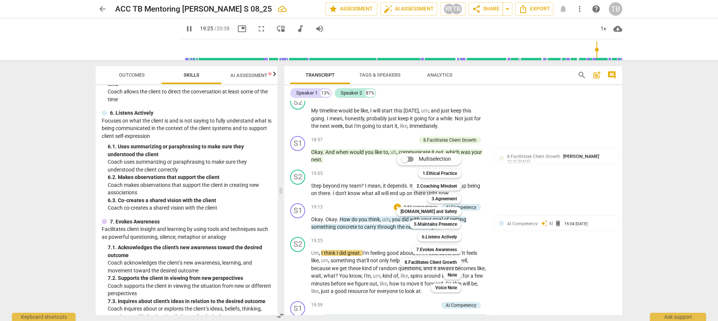
click at [179, 29] on div at bounding box center [359, 160] width 718 height 321
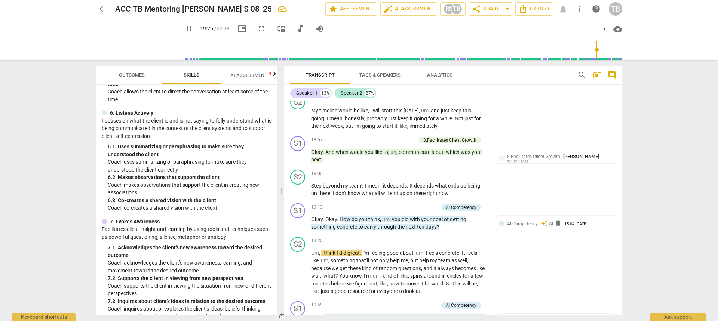
click at [185, 29] on span "pause" at bounding box center [189, 28] width 9 height 9
type input "1167"
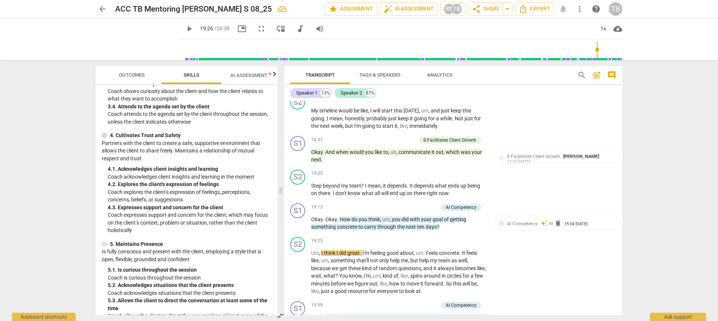
scroll to position [114, 0]
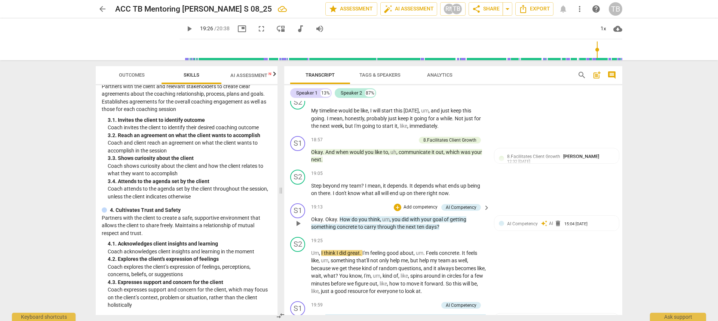
click at [423, 211] on p "Add competency" at bounding box center [421, 207] width 36 height 7
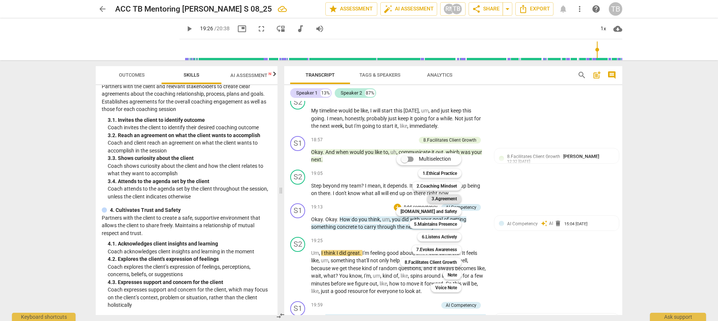
click at [441, 201] on b "3.Agreement" at bounding box center [444, 198] width 25 height 9
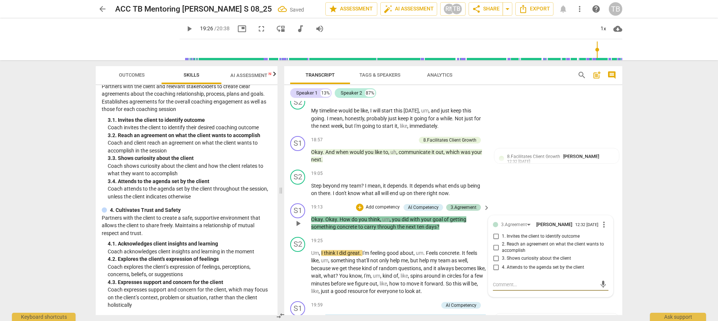
click at [493, 272] on input "4. Attends to the agenda set by the client" at bounding box center [496, 267] width 12 height 9
checkbox input "true"
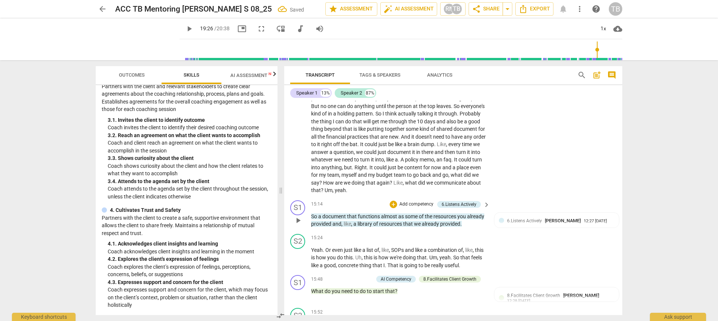
scroll to position [1738, 0]
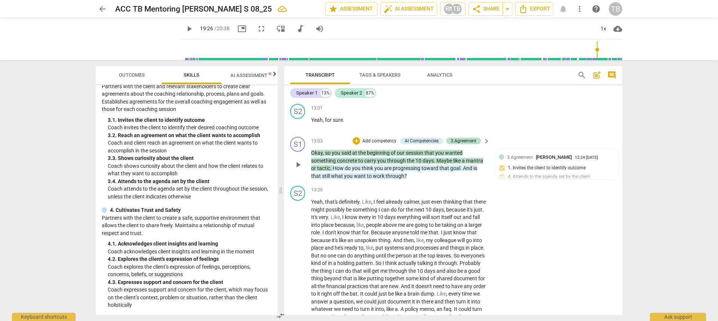
click at [382, 145] on p "Add competency" at bounding box center [380, 141] width 36 height 7
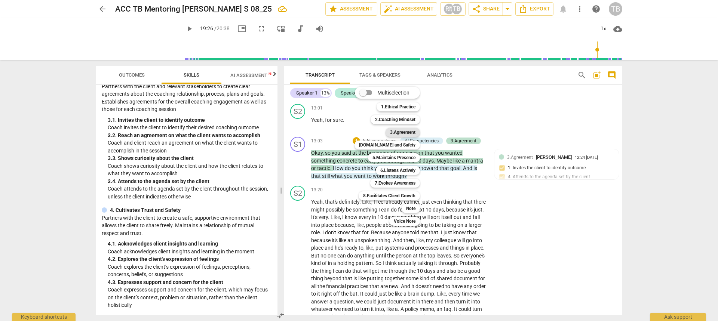
click at [395, 133] on b "3.Agreement" at bounding box center [402, 132] width 25 height 9
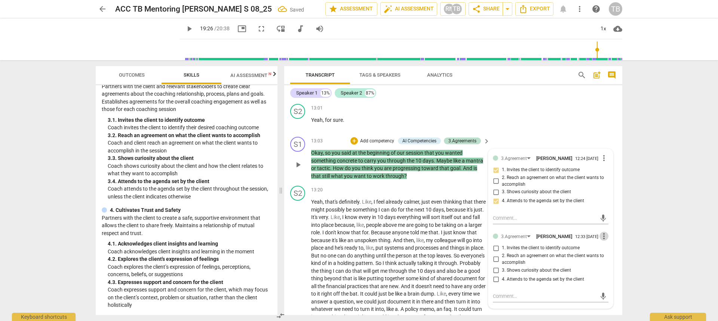
click at [602, 241] on span "more_vert" at bounding box center [604, 236] width 9 height 9
click at [601, 272] on li "Delete" at bounding box center [610, 270] width 26 height 14
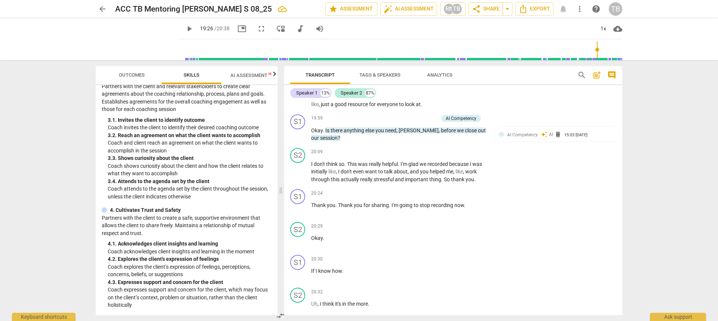
scroll to position [2673, 0]
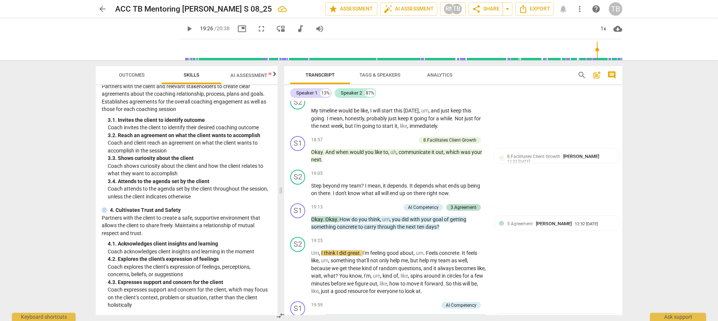
click at [185, 31] on span "play_arrow" at bounding box center [189, 28] width 9 height 9
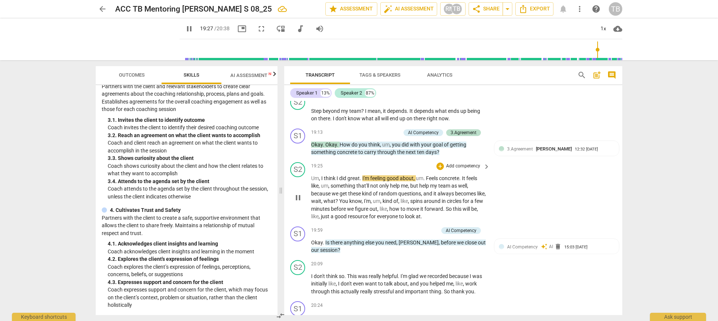
scroll to position [2786, 0]
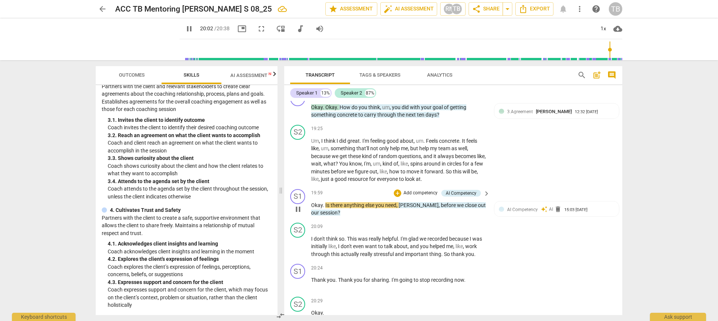
click at [431, 197] on p "Add competency" at bounding box center [421, 193] width 36 height 7
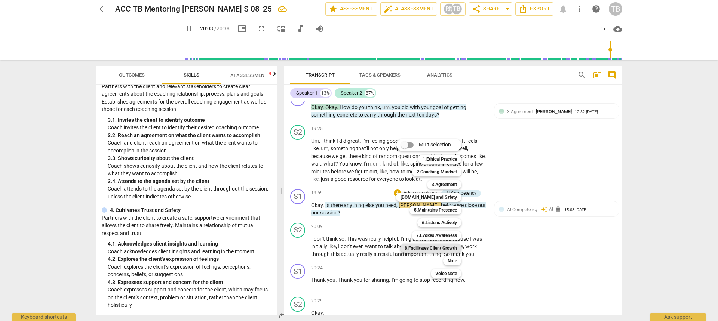
click at [445, 247] on b "8.Facilitates Client Growth" at bounding box center [431, 248] width 52 height 9
type input "1204"
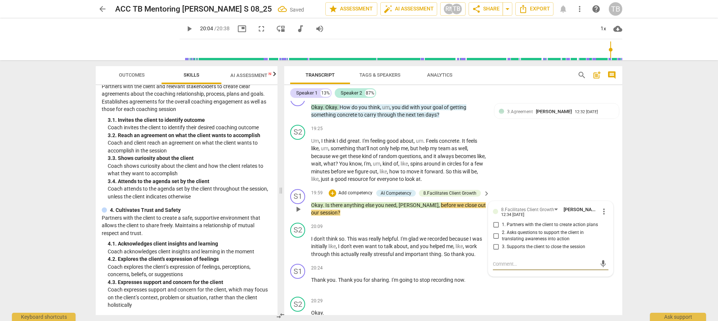
click at [494, 252] on input "3. Supports the client to close the session" at bounding box center [496, 247] width 12 height 9
checkbox input "true"
click at [185, 30] on span "play_arrow" at bounding box center [189, 28] width 9 height 9
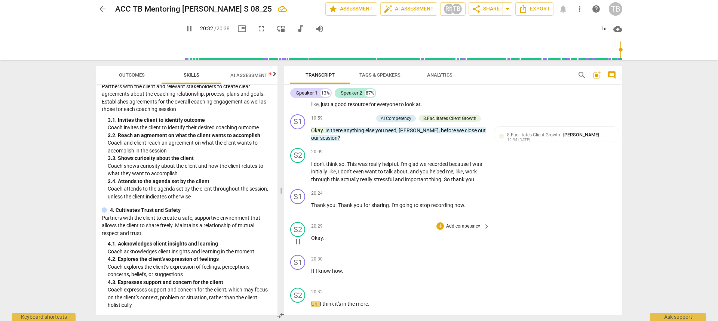
scroll to position [2939, 0]
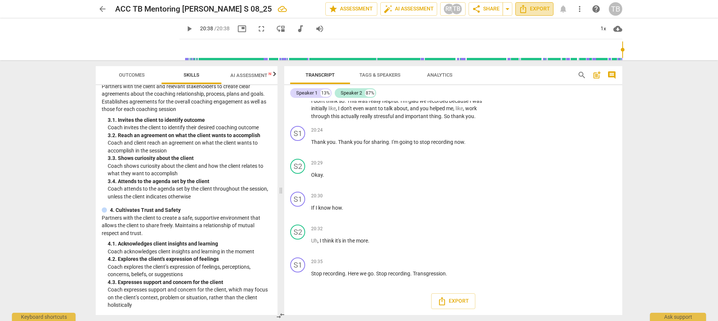
click at [537, 10] on span "Export" at bounding box center [534, 8] width 31 height 9
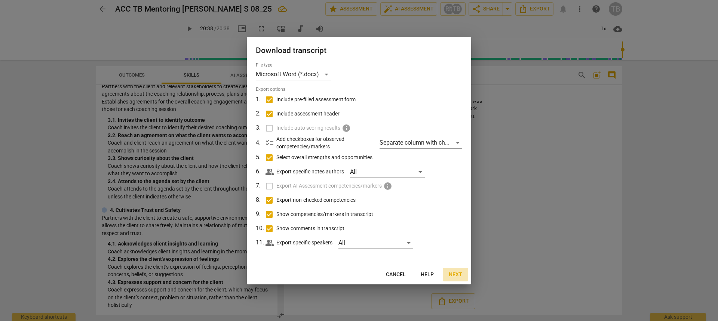
click at [459, 273] on span "Next" at bounding box center [455, 274] width 13 height 7
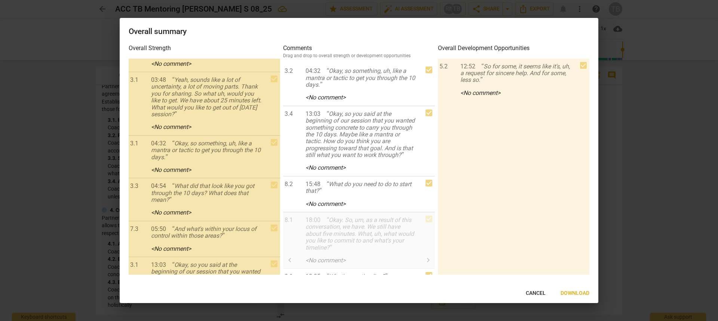
scroll to position [103, 0]
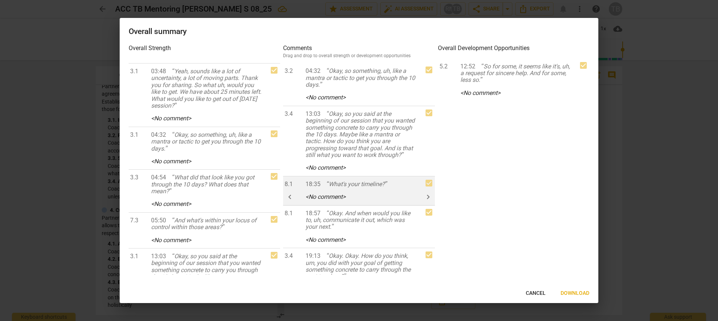
type input "1238"
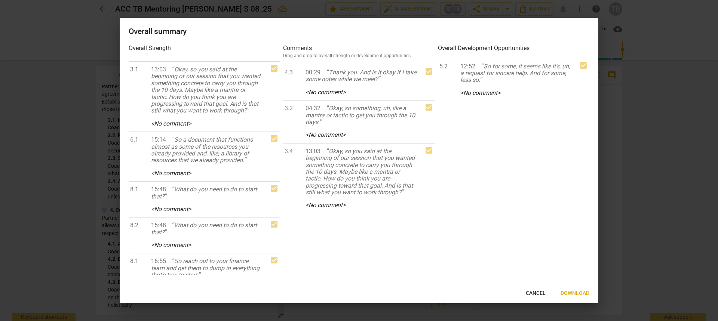
scroll to position [215, 0]
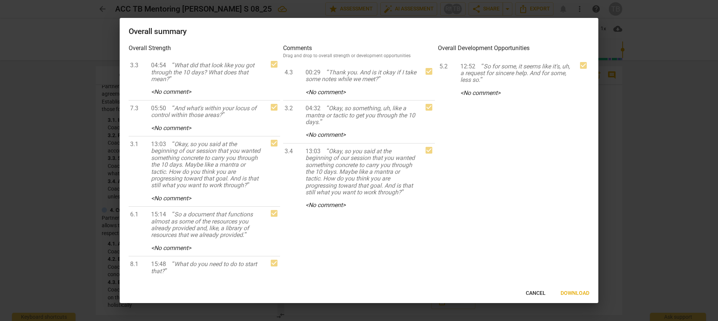
click at [585, 291] on span "Download" at bounding box center [575, 293] width 29 height 7
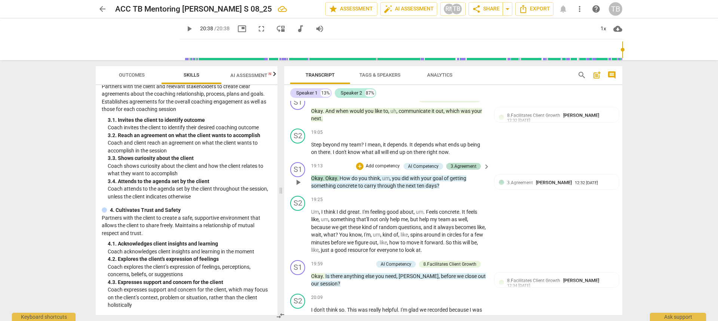
scroll to position [2640, 0]
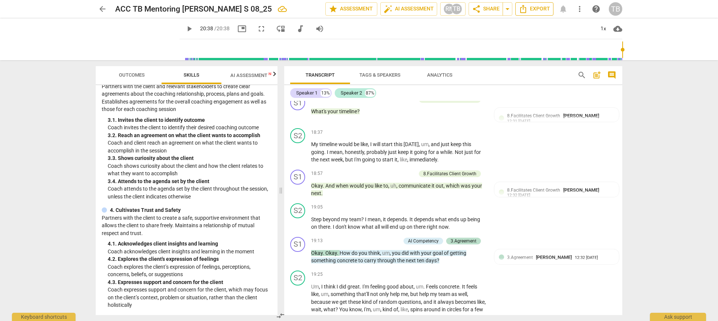
click at [523, 7] on icon "Export" at bounding box center [523, 8] width 9 height 9
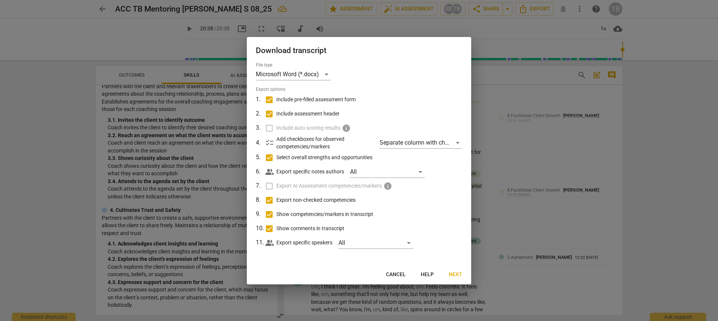
click at [450, 271] on span "Next" at bounding box center [455, 274] width 13 height 7
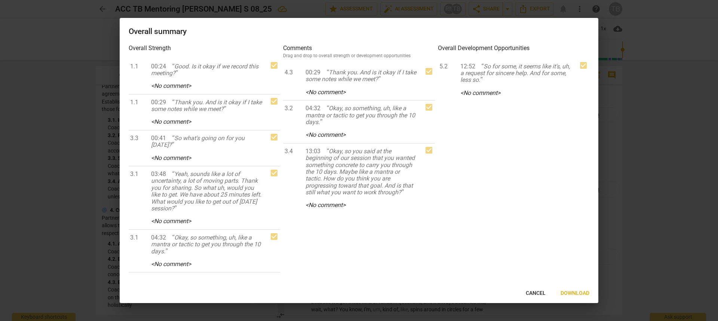
click at [576, 291] on span "Download" at bounding box center [575, 293] width 29 height 7
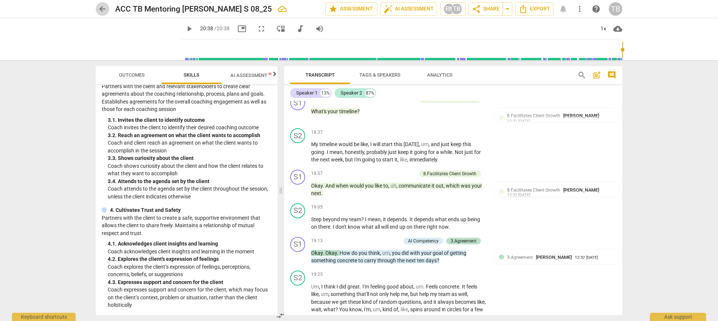
click at [106, 6] on span "arrow_back" at bounding box center [102, 8] width 9 height 9
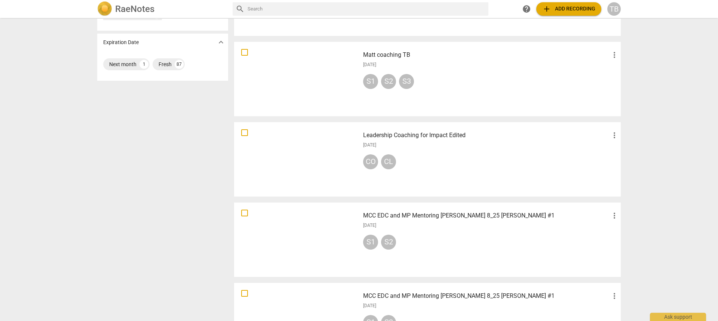
scroll to position [374, 0]
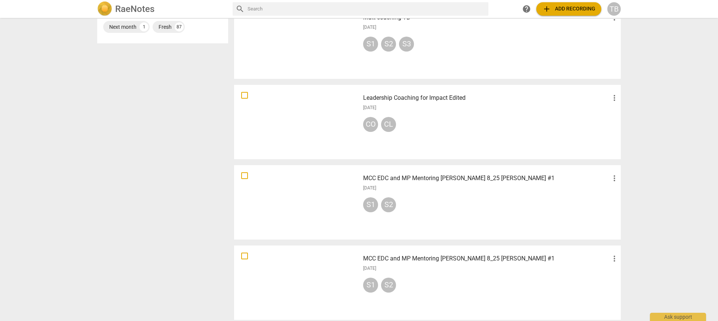
click at [319, 212] on div at bounding box center [297, 202] width 120 height 69
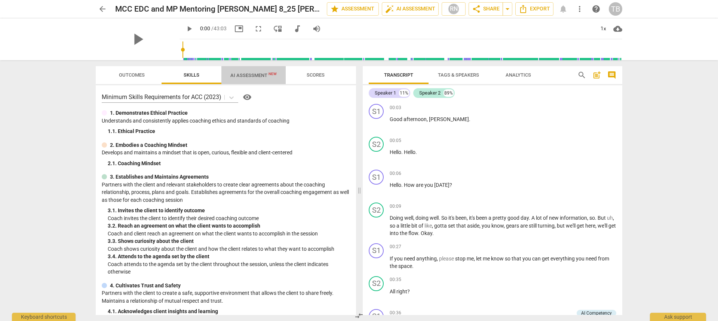
click at [263, 79] on span "AI Assessment New" at bounding box center [253, 75] width 64 height 11
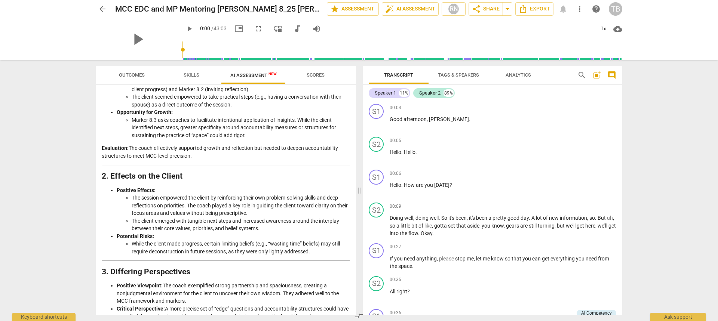
scroll to position [1085, 0]
